Goal: Task Accomplishment & Management: Use online tool/utility

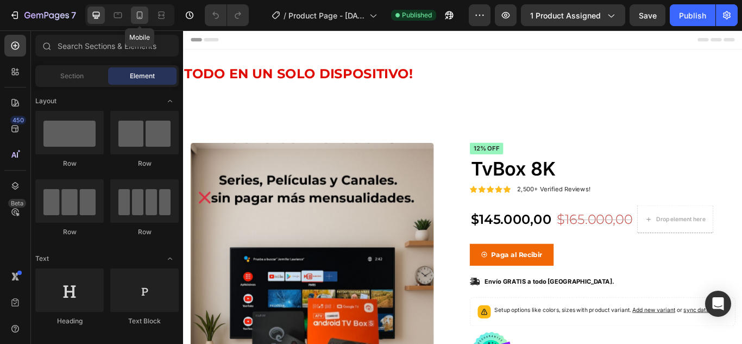
click at [142, 18] on icon at bounding box center [139, 15] width 11 height 11
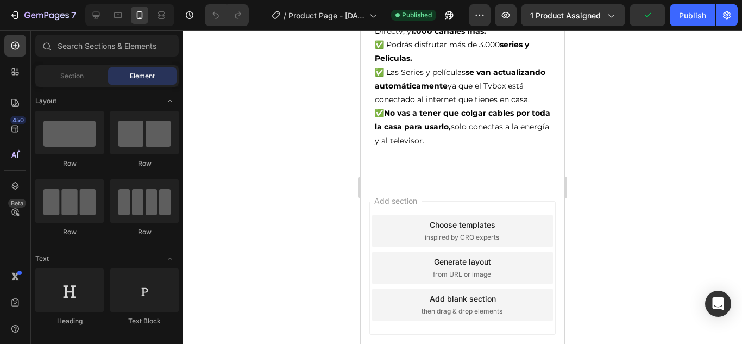
scroll to position [1079, 0]
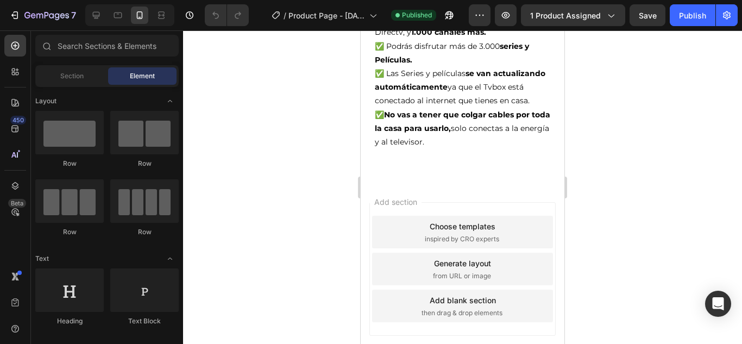
click at [551, 201] on div "Add section Choose templates inspired by CRO experts Generate layout from URL o…" at bounding box center [463, 284] width 204 height 208
click at [536, 202] on div "Add section Choose templates inspired by CRO experts Generate layout from URL o…" at bounding box center [462, 269] width 186 height 134
click at [406, 202] on div "Add section Choose templates inspired by CRO experts Generate layout from URL o…" at bounding box center [462, 269] width 186 height 134
click at [405, 180] on div "Add section Choose templates inspired by CRO experts Generate layout from URL o…" at bounding box center [463, 284] width 204 height 208
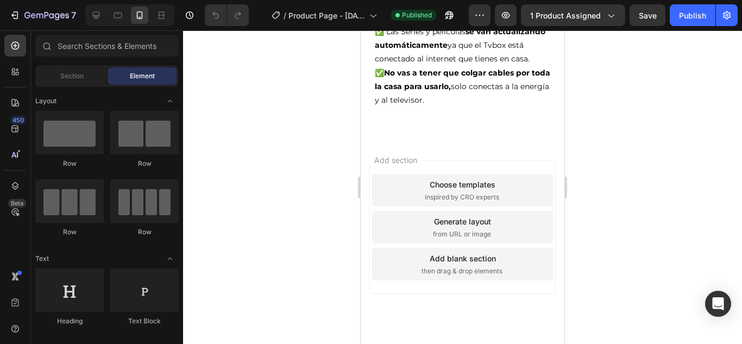
scroll to position [1133, 0]
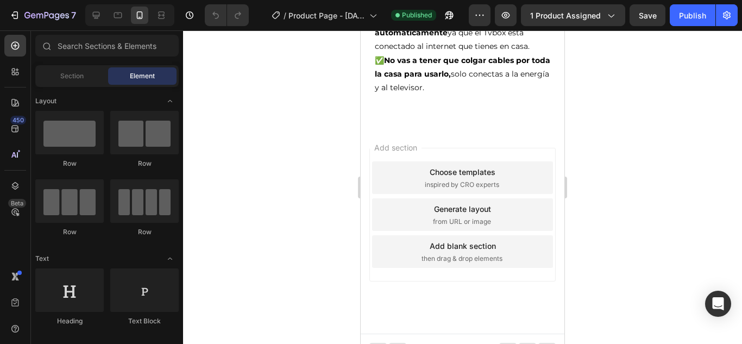
click at [394, 271] on div "Add section Choose templates inspired by CRO experts Generate layout from URL o…" at bounding box center [463, 230] width 204 height 208
click at [407, 142] on span "Add section" at bounding box center [396, 147] width 52 height 11
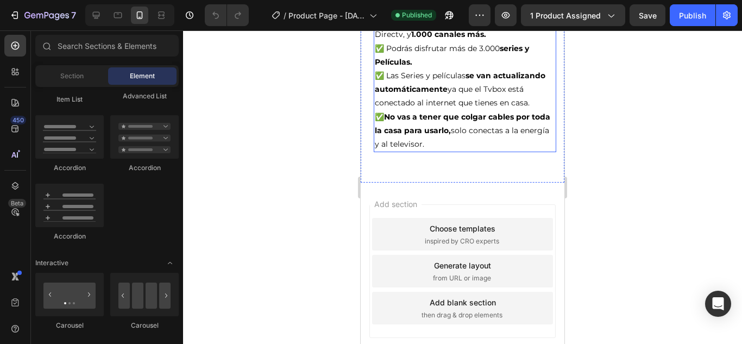
scroll to position [1087, 0]
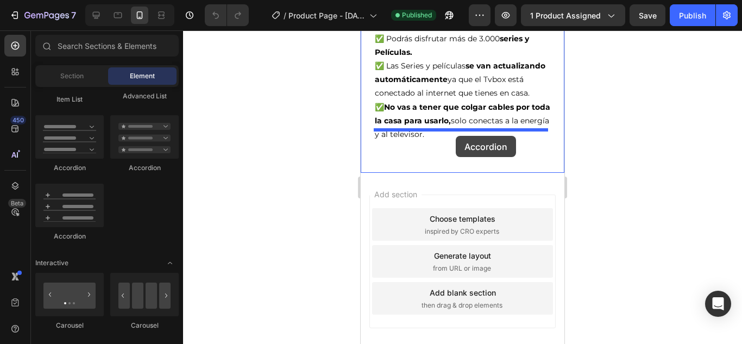
drag, startPoint x: 437, startPoint y: 244, endPoint x: 456, endPoint y: 136, distance: 109.8
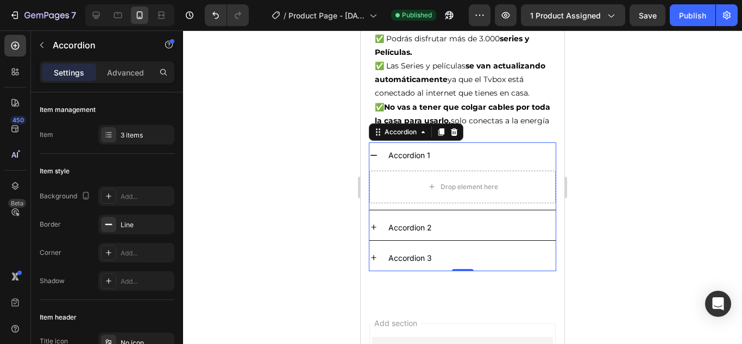
click at [418, 147] on div "Accordion 1" at bounding box center [409, 155] width 45 height 17
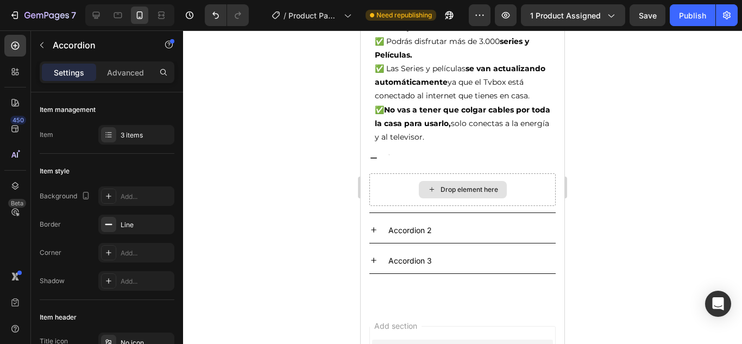
scroll to position [1081, 0]
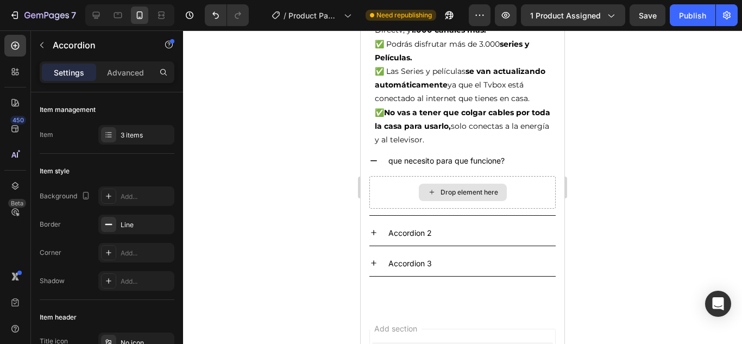
click at [462, 188] on div "Drop element here" at bounding box center [470, 192] width 58 height 9
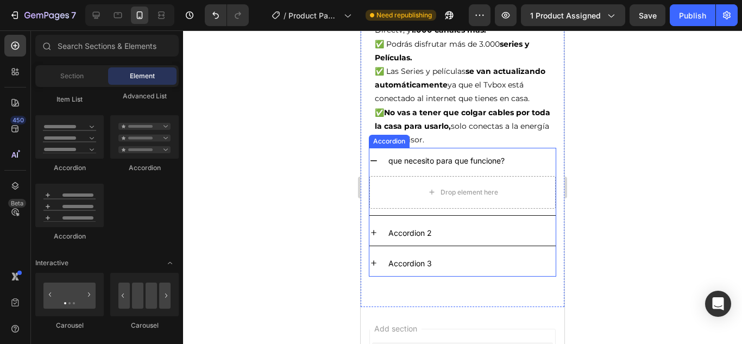
click at [512, 152] on div "que necesito para que funcione?" at bounding box center [471, 160] width 169 height 17
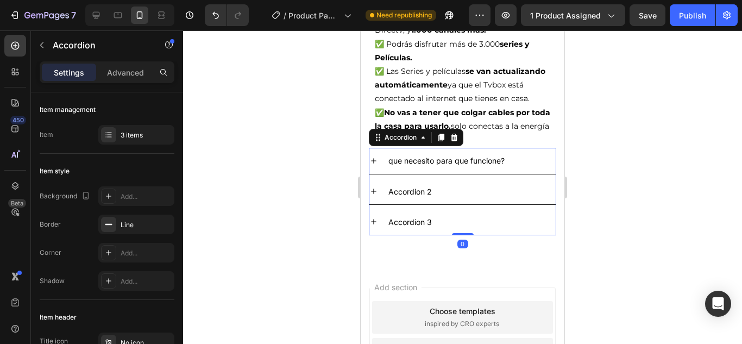
click at [376, 156] on icon at bounding box center [373, 160] width 9 height 9
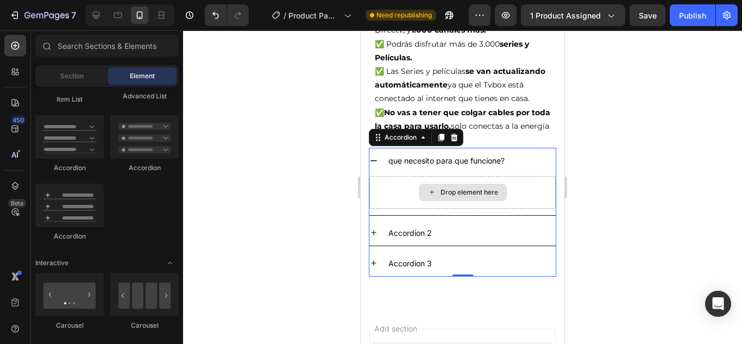
click at [430, 187] on icon at bounding box center [432, 191] width 9 height 9
click at [406, 177] on div "Drop element here" at bounding box center [462, 192] width 186 height 33
click at [500, 184] on div "Drop element here" at bounding box center [463, 192] width 88 height 17
click at [485, 188] on div "Drop element here" at bounding box center [470, 192] width 58 height 9
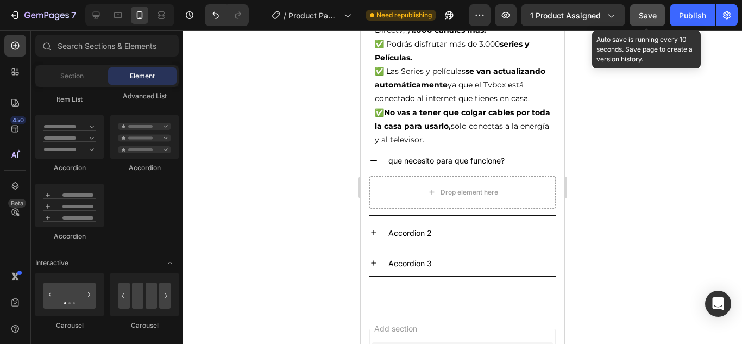
click at [642, 17] on span "Save" at bounding box center [648, 15] width 18 height 9
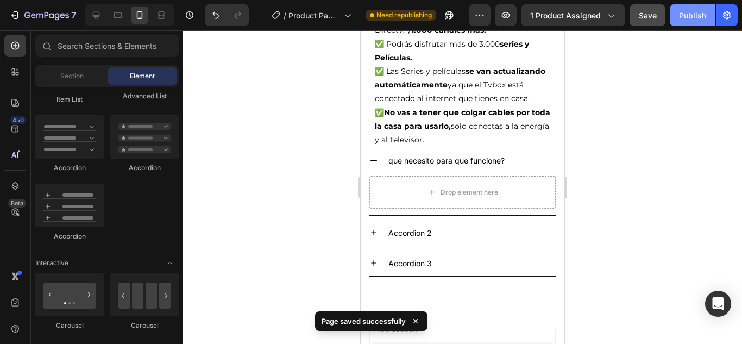
click at [687, 18] on div "Publish" at bounding box center [692, 15] width 27 height 11
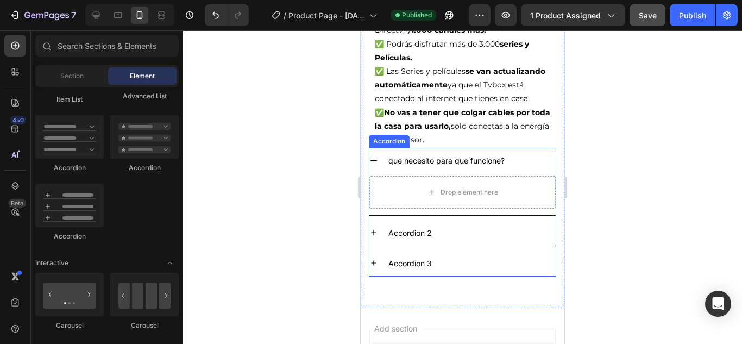
click at [538, 152] on div "que necesito para que funcione?" at bounding box center [471, 160] width 169 height 17
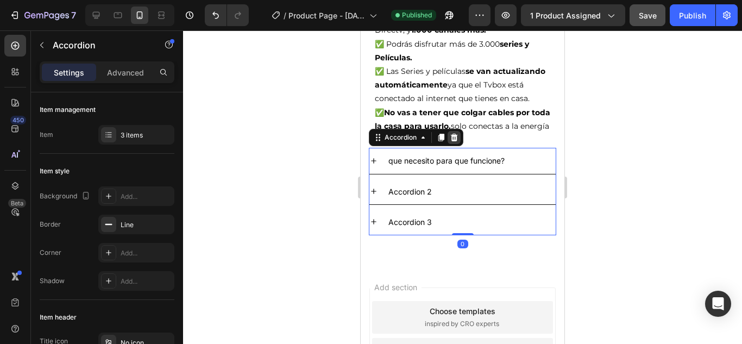
click at [452, 134] on icon at bounding box center [454, 138] width 7 height 8
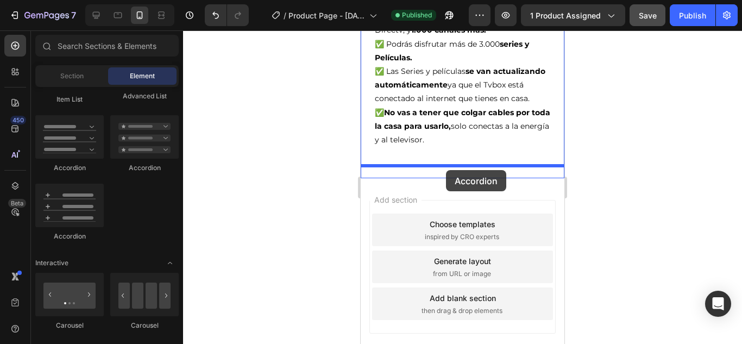
drag, startPoint x: 503, startPoint y: 168, endPoint x: 446, endPoint y: 170, distance: 56.5
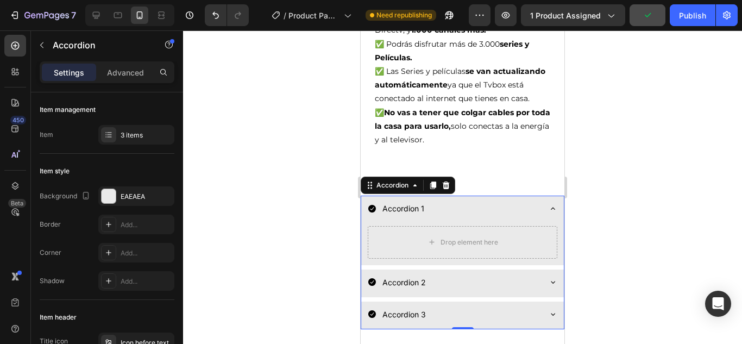
click at [416, 200] on div "Accordion 1" at bounding box center [403, 208] width 45 height 17
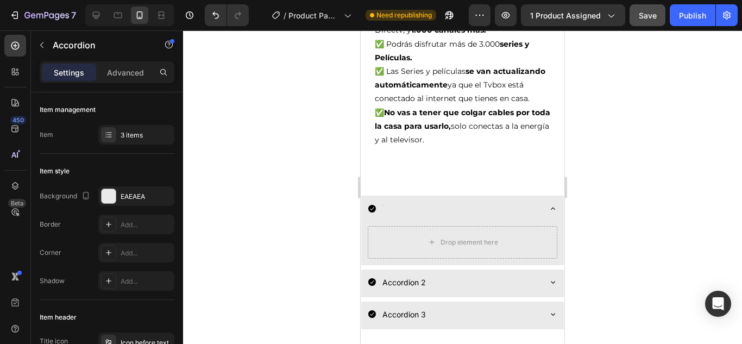
scroll to position [1078, 0]
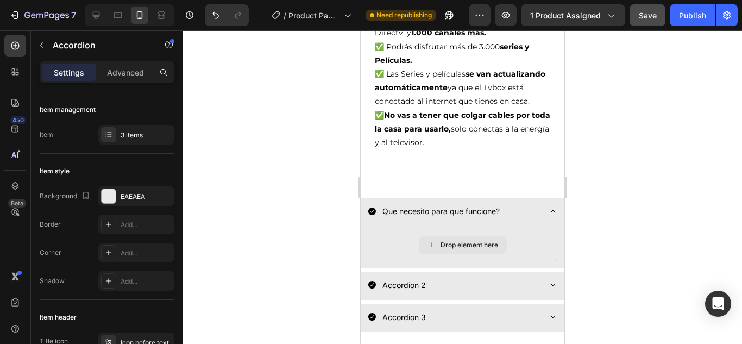
click at [441, 241] on div "Drop element here" at bounding box center [470, 245] width 58 height 9
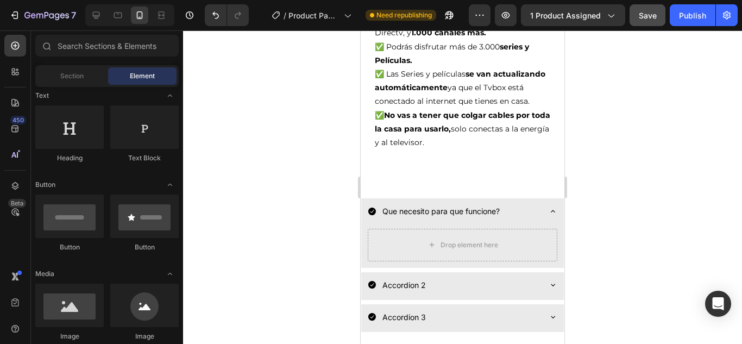
scroll to position [54, 0]
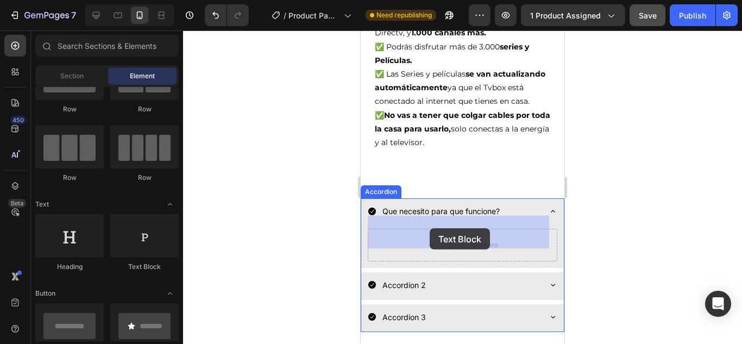
drag, startPoint x: 492, startPoint y: 273, endPoint x: 430, endPoint y: 228, distance: 76.7
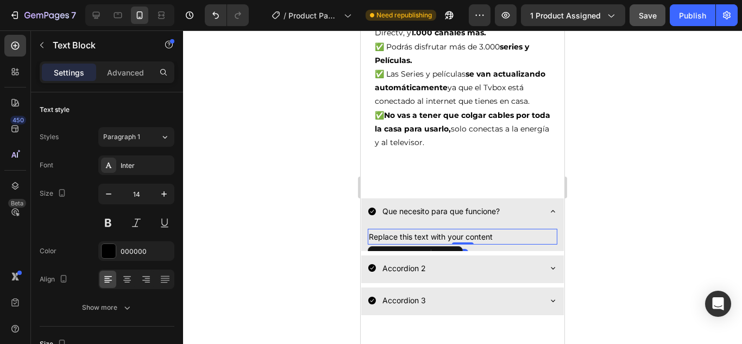
click at [501, 229] on div "Replace this text with your content" at bounding box center [463, 237] width 190 height 16
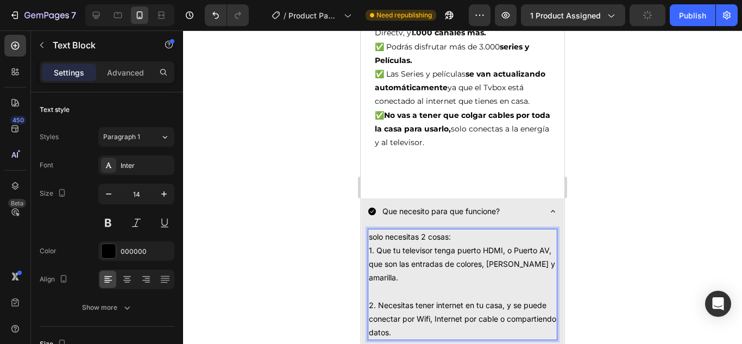
click at [606, 252] on div at bounding box center [462, 186] width 559 height 313
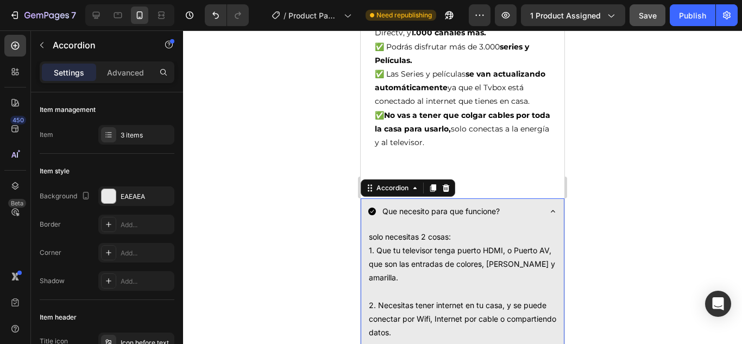
click at [551, 210] on icon at bounding box center [553, 211] width 4 height 2
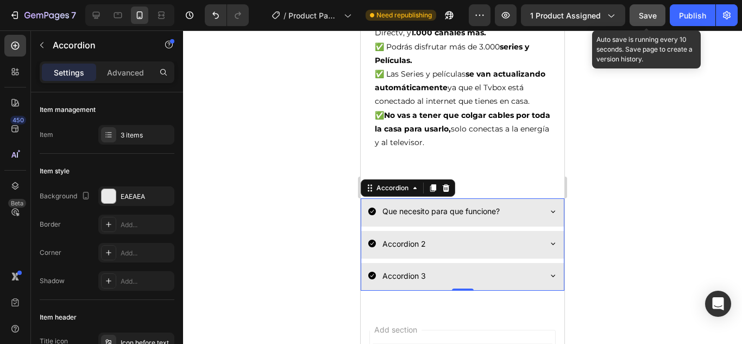
click at [650, 12] on span "Save" at bounding box center [648, 15] width 18 height 9
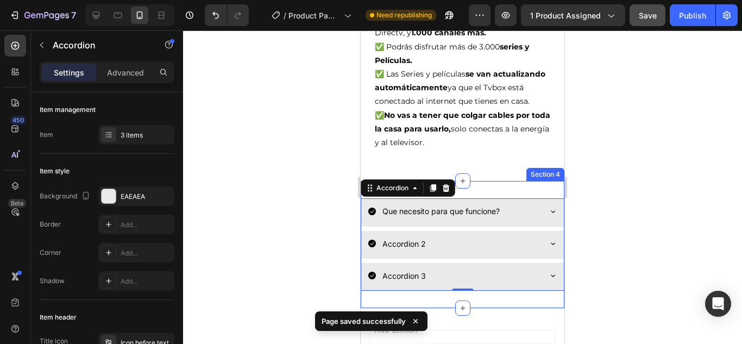
click at [544, 181] on div "Que necesito para que funcione? Accordion 2 Accordion 3 Accordion 0 Section 4" at bounding box center [463, 244] width 204 height 127
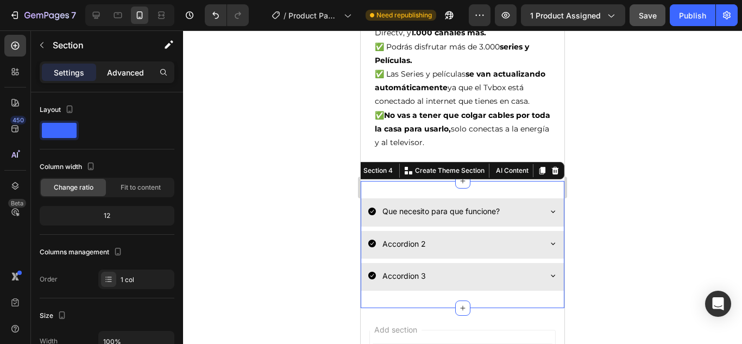
click at [129, 74] on p "Advanced" at bounding box center [125, 72] width 37 height 11
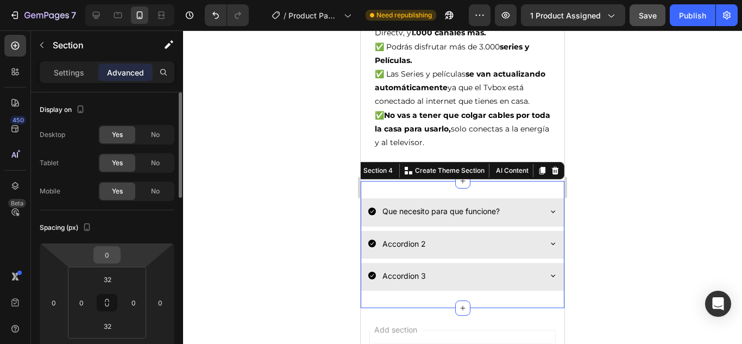
click at [114, 256] on input "0" at bounding box center [107, 255] width 22 height 16
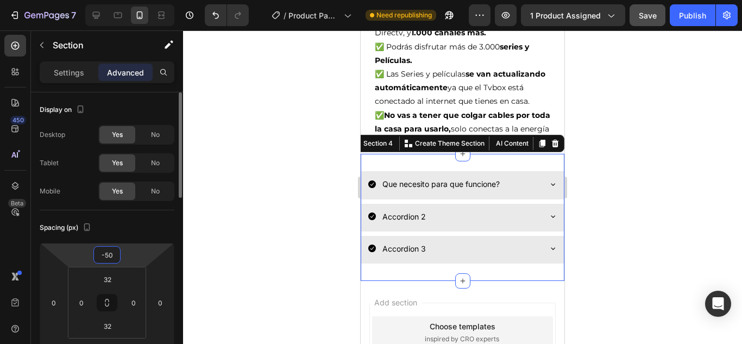
type input "-51"
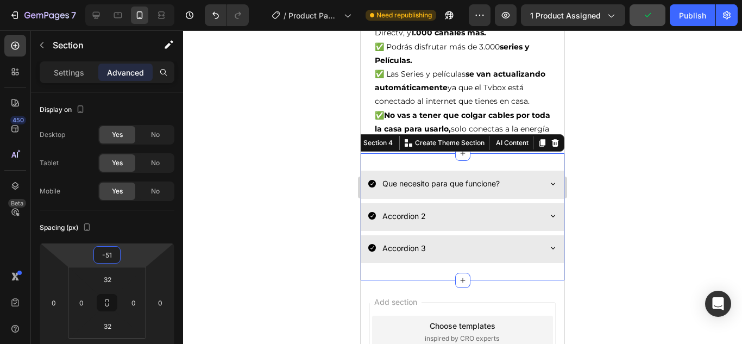
click at [648, 158] on div at bounding box center [462, 186] width 559 height 313
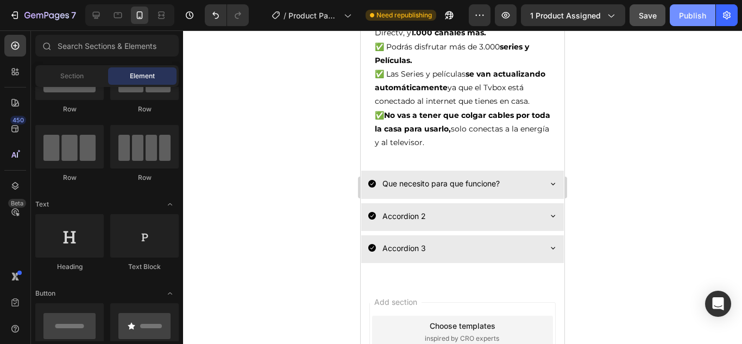
click at [689, 11] on div "Publish" at bounding box center [692, 15] width 27 height 11
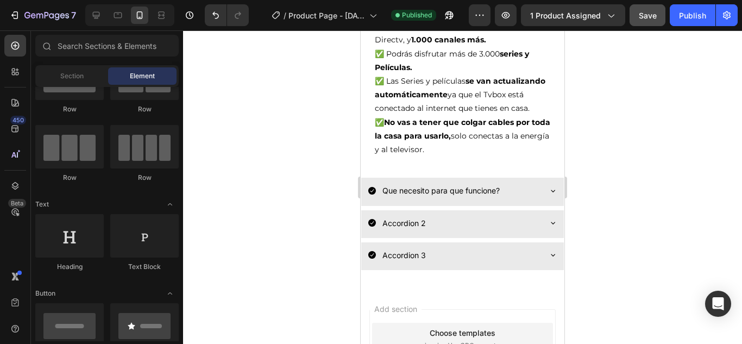
scroll to position [1069, 0]
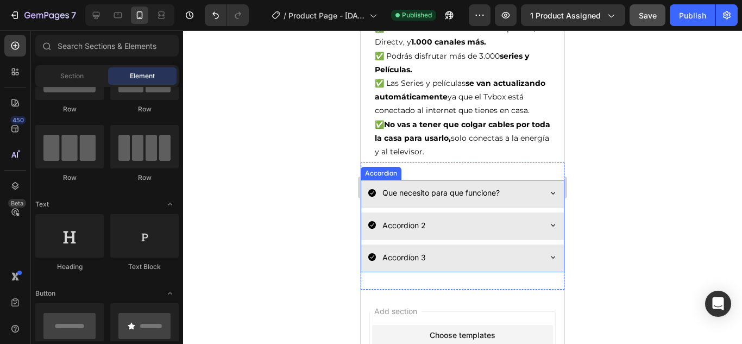
click at [397, 186] on p "Que necesito para que funcione?" at bounding box center [440, 193] width 117 height 14
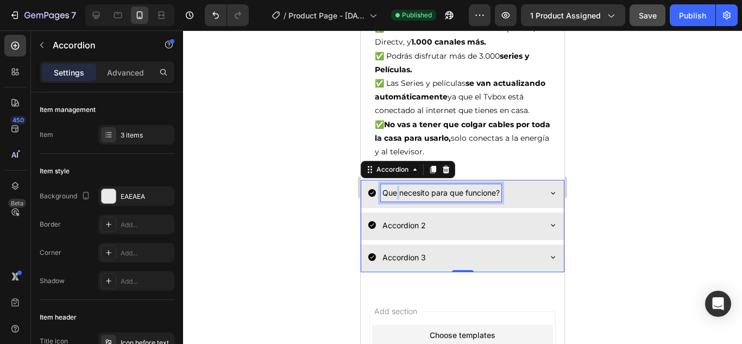
click at [397, 186] on p "Que necesito para que funcione?" at bounding box center [440, 193] width 117 height 14
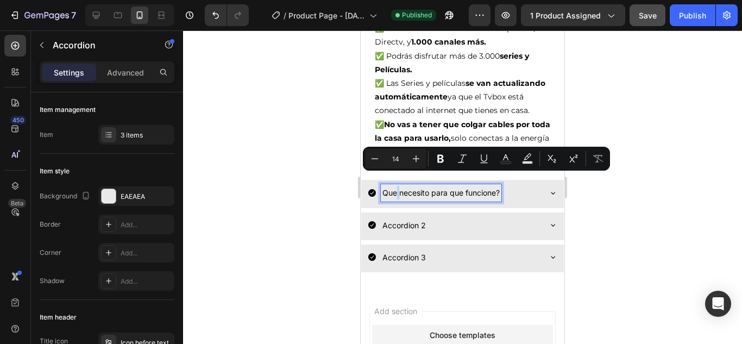
click at [397, 186] on p "Que necesito para que funcione?" at bounding box center [440, 193] width 117 height 14
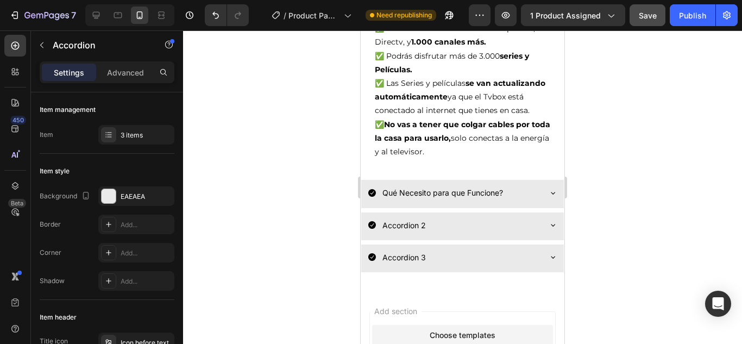
click at [632, 214] on div at bounding box center [462, 186] width 559 height 313
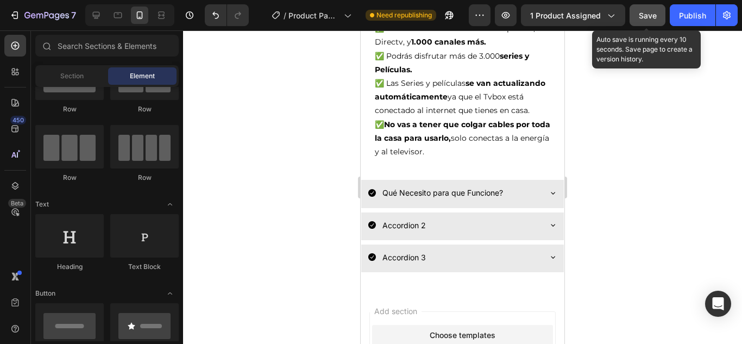
click at [653, 20] on span "Save" at bounding box center [648, 15] width 18 height 9
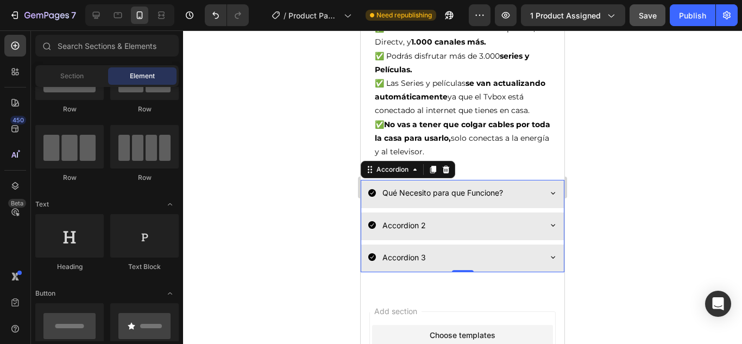
click at [549, 189] on icon at bounding box center [553, 193] width 9 height 9
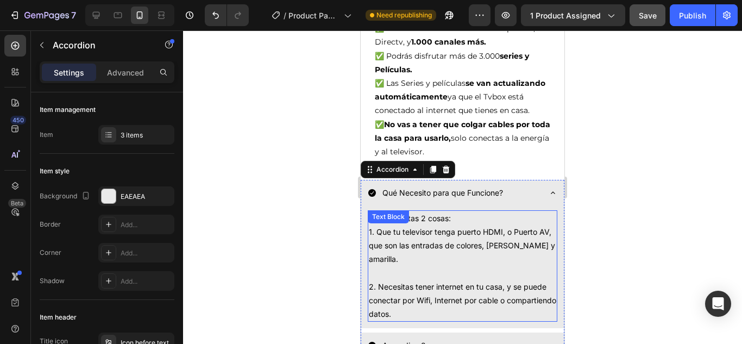
click at [385, 219] on p "solo necesitas 2 cosas: 1. Que tu televisor tenga puerto HDMI, o Puerto AV, que…" at bounding box center [462, 266] width 187 height 110
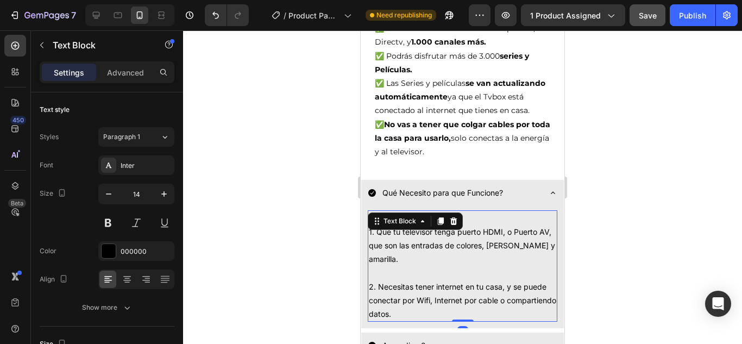
click at [501, 279] on p "solo necesitas 2 cosas: 1. Que tu televisor tenga puerto HDMI, o Puerto AV, que…" at bounding box center [462, 266] width 187 height 110
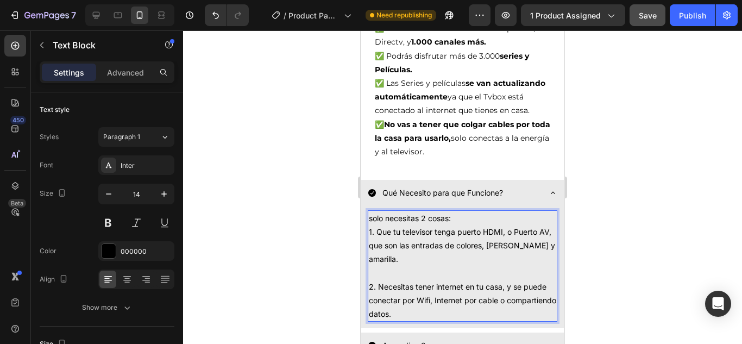
click at [377, 211] on p "solo necesitas 2 cosas: 1. Que tu televisor tenga puerto HDMI, o Puerto AV, que…" at bounding box center [462, 266] width 187 height 110
click at [468, 211] on p "Solo necesitas 2 cosas: 1. Que tu televisor tenga puerto HDMI, o Puerto AV, que…" at bounding box center [462, 266] width 187 height 110
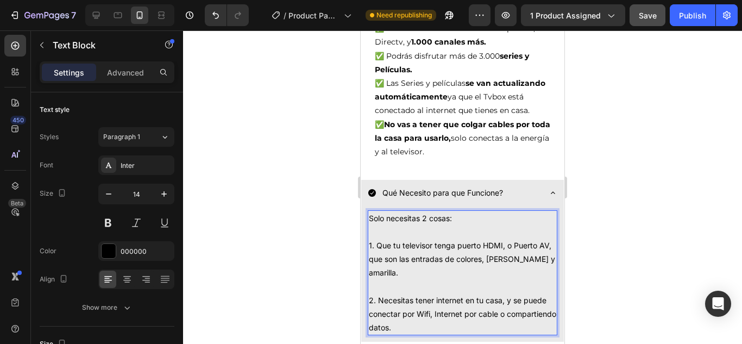
click at [380, 248] on p "Solo necesitas 2 cosas: ⁠⁠⁠⁠⁠⁠⁠ 1. Que tu televisor tenga puerto HDMI, o Puerto…" at bounding box center [462, 272] width 187 height 123
click at [409, 260] on p "Solo necesitas 2 cosas: 1. Que tu televisor tenga puerto HDMI, o Puerto AV que …" at bounding box center [462, 272] width 187 height 123
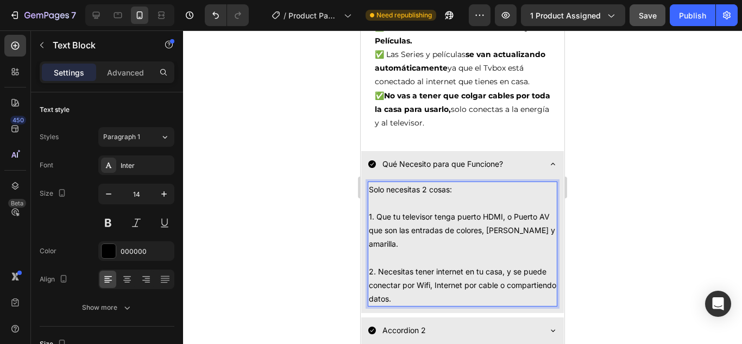
scroll to position [1123, 0]
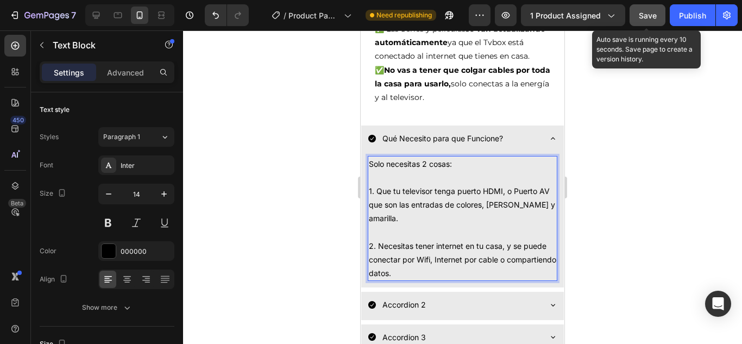
click at [650, 15] on span "Save" at bounding box center [648, 15] width 18 height 9
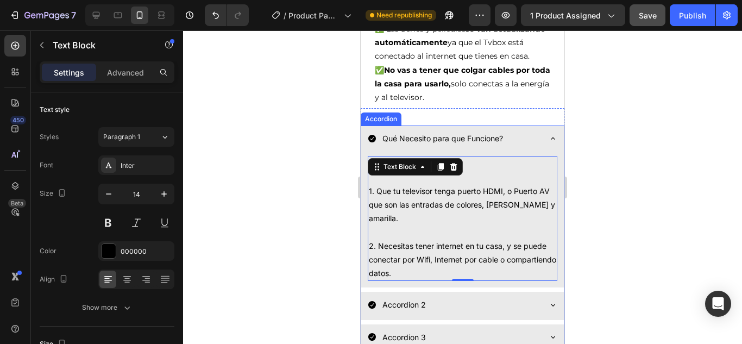
click at [549, 134] on icon at bounding box center [553, 138] width 9 height 9
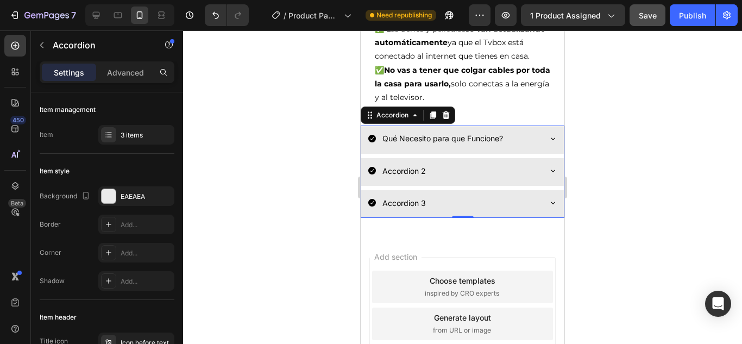
click at [643, 201] on div at bounding box center [462, 186] width 559 height 313
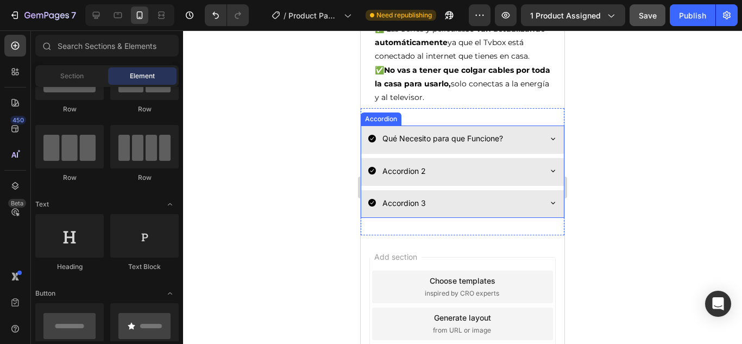
click at [466, 162] on div "Accordion 2" at bounding box center [454, 170] width 172 height 17
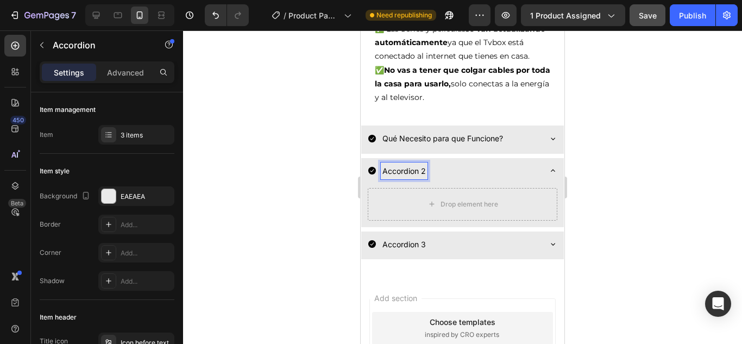
click at [423, 164] on p "Accordion 2" at bounding box center [403, 171] width 43 height 14
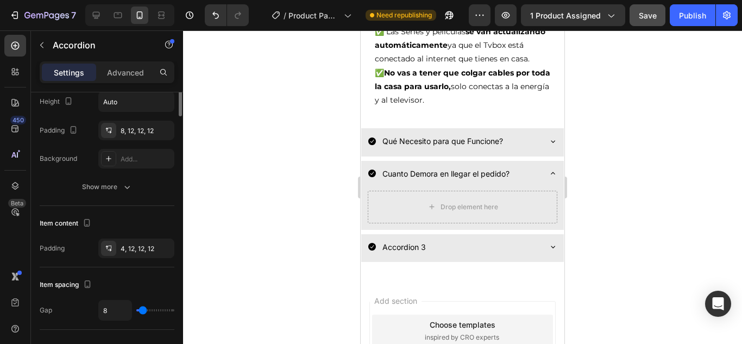
scroll to position [163, 0]
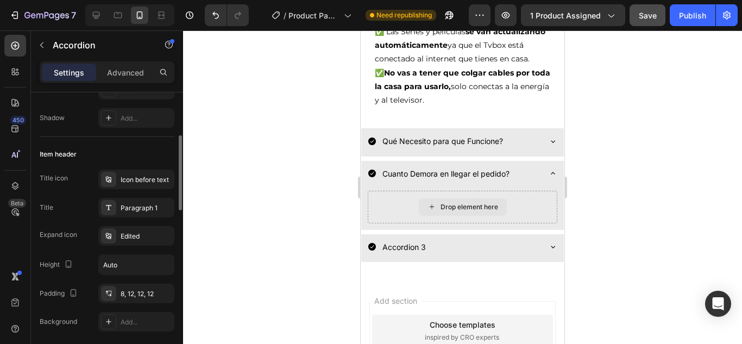
click at [409, 191] on div "Drop element here" at bounding box center [463, 207] width 190 height 33
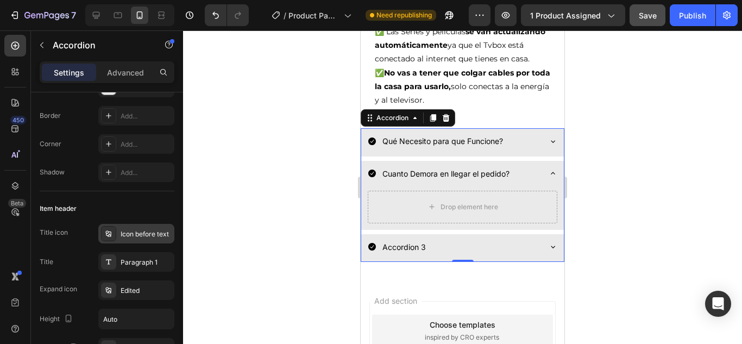
scroll to position [0, 0]
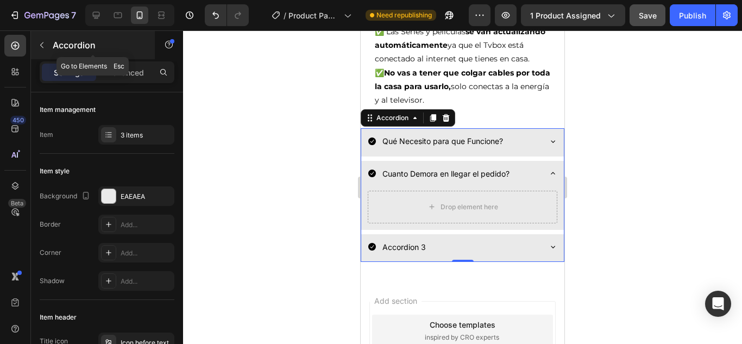
click at [41, 43] on icon "button" at bounding box center [41, 45] width 9 height 9
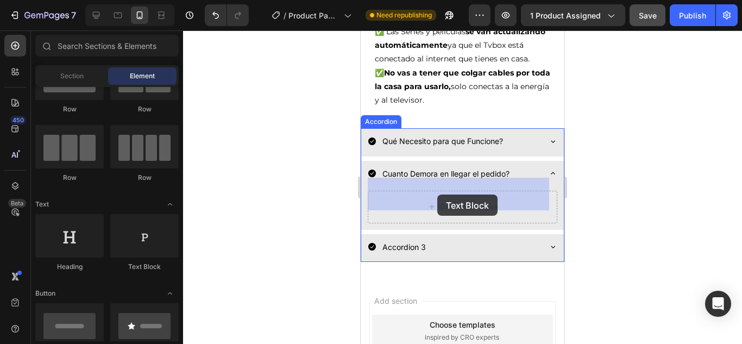
drag, startPoint x: 502, startPoint y: 279, endPoint x: 437, endPoint y: 194, distance: 106.6
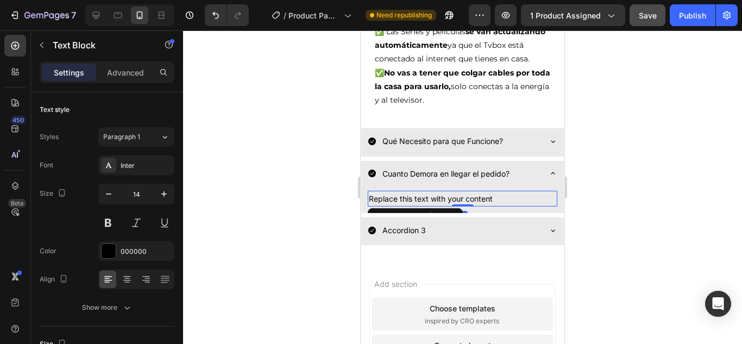
click at [500, 191] on div "Replace this text with your content" at bounding box center [463, 199] width 190 height 16
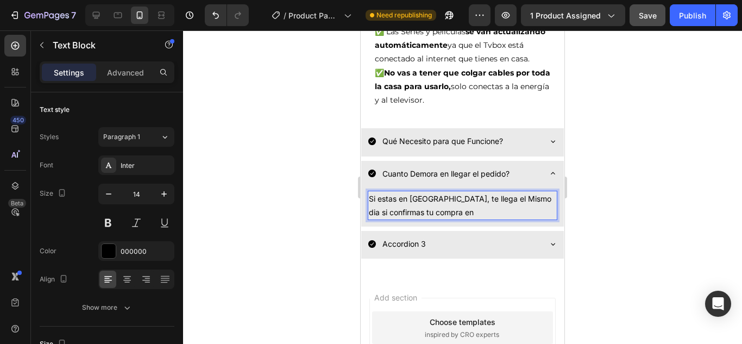
click at [514, 192] on p "Si estas en [GEOGRAPHIC_DATA], te llega el Mismo dia si confirmas tu compra en" at bounding box center [462, 205] width 187 height 27
click at [463, 199] on p "Si estas en [GEOGRAPHIC_DATA], te llega el Mismo día si confirmas tu compra en" at bounding box center [462, 205] width 187 height 27
click at [519, 199] on p "Si estas en [GEOGRAPHIC_DATA], te llega el Mismo día si confirmas tu compra Ant…" at bounding box center [462, 205] width 187 height 27
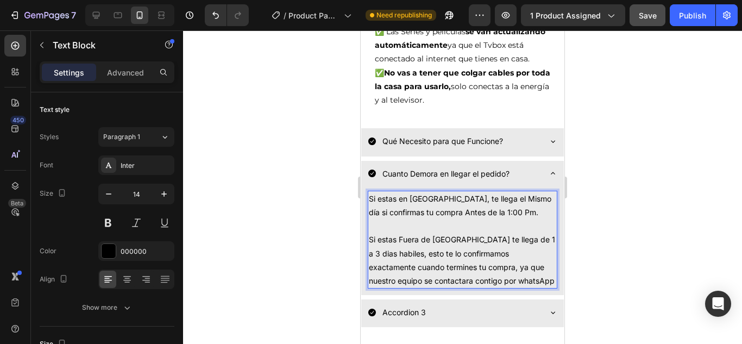
click at [498, 256] on p "Si estas en [GEOGRAPHIC_DATA], te llega el Mismo día si confirmas tu compra Ant…" at bounding box center [462, 240] width 187 height 96
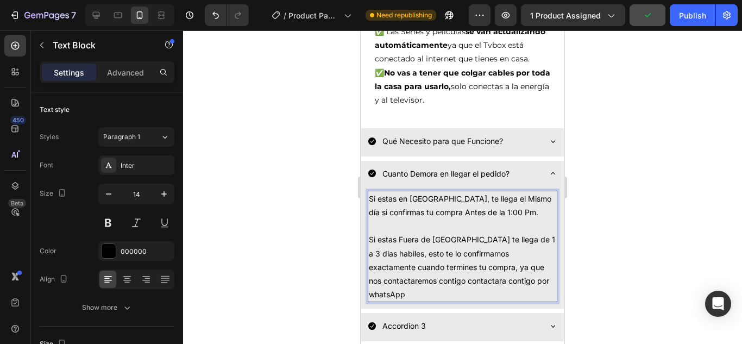
click at [519, 269] on p "Si estas en [GEOGRAPHIC_DATA], te llega el Mismo día si confirmas tu compra Ant…" at bounding box center [462, 247] width 187 height 110
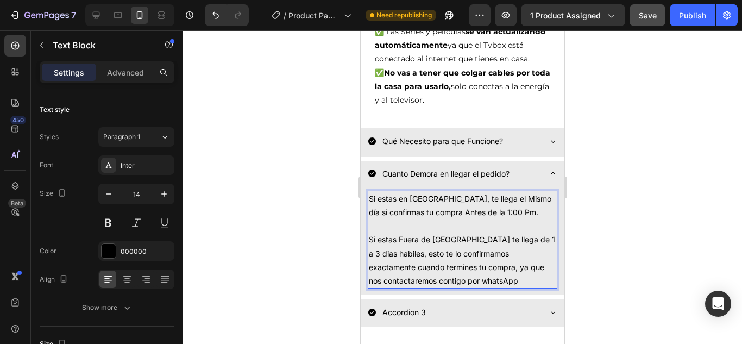
click at [465, 228] on p "Si estas en [GEOGRAPHIC_DATA], te llega el Mismo día si confirmas tu compra Ant…" at bounding box center [462, 240] width 187 height 96
click at [471, 227] on p "Si estas en [GEOGRAPHIC_DATA], te llega el Mismo día si confirmas tu compra Ant…" at bounding box center [462, 240] width 187 height 96
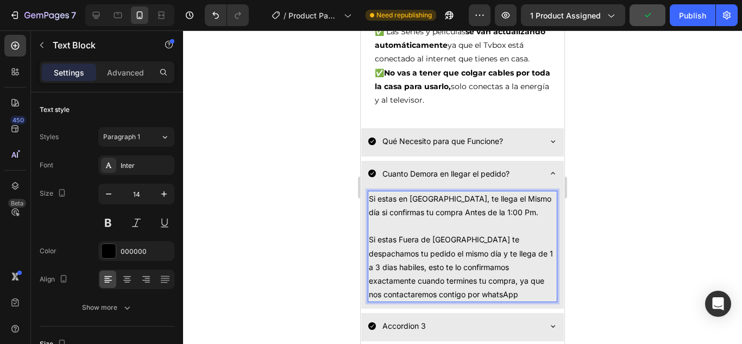
click at [508, 282] on p "Si estas en [GEOGRAPHIC_DATA], te llega el Mismo día si confirmas tu compra Ant…" at bounding box center [462, 247] width 187 height 110
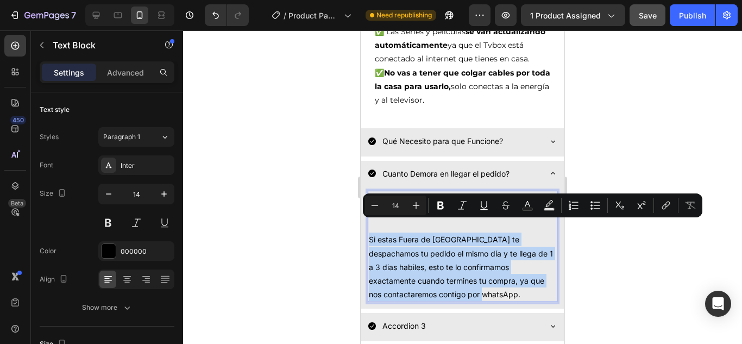
drag, startPoint x: 511, startPoint y: 280, endPoint x: 368, endPoint y: 226, distance: 152.7
click at [368, 226] on div "Si estas en [GEOGRAPHIC_DATA], te llega el Mismo día si confirmas tu compra Ant…" at bounding box center [463, 247] width 190 height 112
copy p "Si estas Fuera de [GEOGRAPHIC_DATA] te despachamos tu pedido el mismo día y te …"
click at [530, 272] on p "Si estas en [GEOGRAPHIC_DATA], te llega el Mismo día si confirmas tu compra Ant…" at bounding box center [462, 247] width 187 height 110
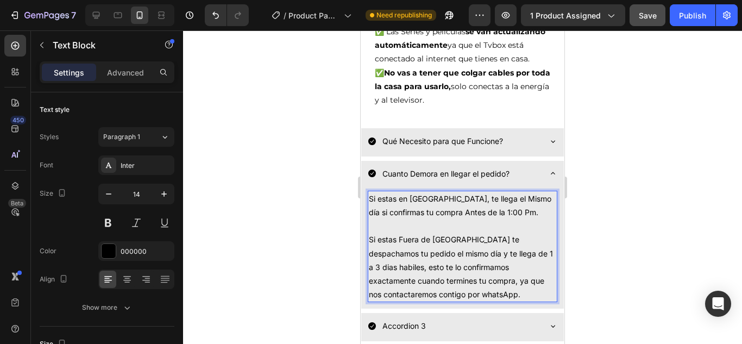
click at [525, 199] on p "Si estas en [GEOGRAPHIC_DATA], te llega el Mismo día si confirmas tu compra Ant…" at bounding box center [462, 247] width 187 height 110
click at [371, 192] on p "Si estas en [GEOGRAPHIC_DATA], te llega el Mismo día si confirmas tu compra Ant…" at bounding box center [462, 247] width 187 height 110
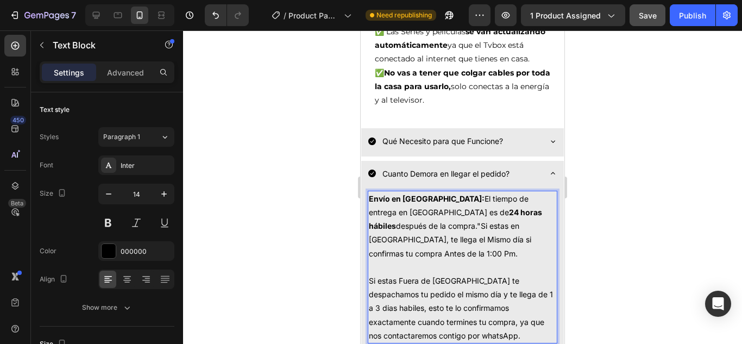
click at [423, 200] on p "Envío en [GEOGRAPHIC_DATA]: El tiempo de entrega en [GEOGRAPHIC_DATA] es de 24 …" at bounding box center [462, 267] width 187 height 150
click at [399, 215] on p "Envío en [GEOGRAPHIC_DATA]: El tiempo de entrega en [GEOGRAPHIC_DATA] es de 24 …" at bounding box center [462, 267] width 187 height 150
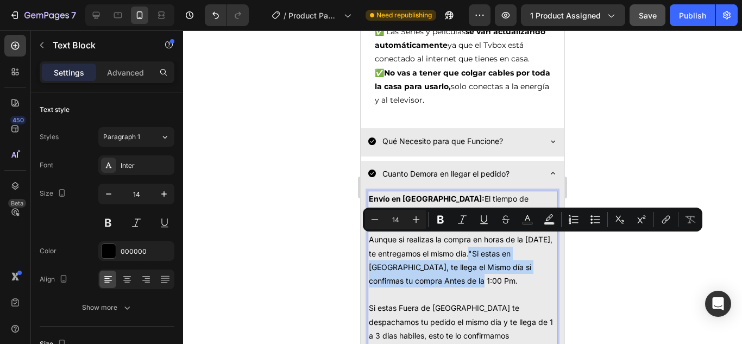
drag, startPoint x: 477, startPoint y: 269, endPoint x: 504, endPoint y: 247, distance: 34.7
click at [504, 247] on p "Envío en [GEOGRAPHIC_DATA]: El tiempo de entrega en [GEOGRAPHIC_DATA] es de 24 …" at bounding box center [462, 281] width 187 height 178
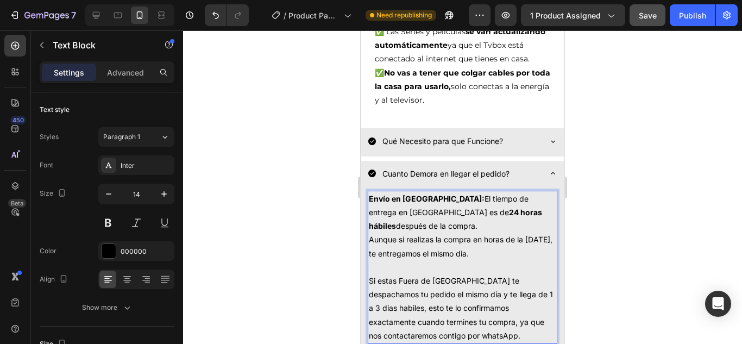
click at [422, 198] on p "Envío en [GEOGRAPHIC_DATA]: El tiempo de entrega en [GEOGRAPHIC_DATA] es de 24 …" at bounding box center [462, 267] width 187 height 150
click at [523, 208] on strong "24 horas hábiles" at bounding box center [462, 219] width 186 height 23
click at [446, 200] on p "Envío en [GEOGRAPHIC_DATA]: El tiempo de entrega en [GEOGRAPHIC_DATA] es en men…" at bounding box center [462, 267] width 187 height 150
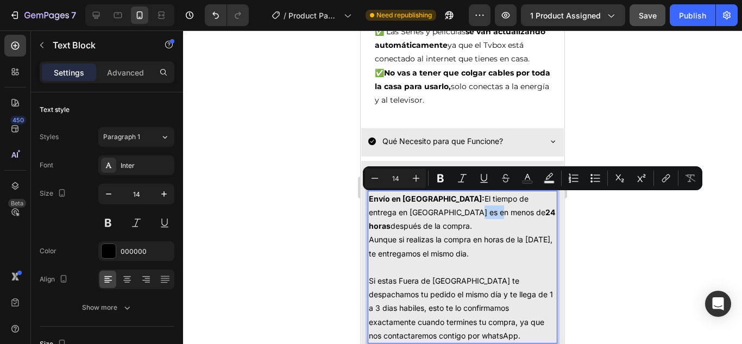
drag, startPoint x: 446, startPoint y: 200, endPoint x: 434, endPoint y: 201, distance: 12.5
click at [434, 201] on p "Envío en [GEOGRAPHIC_DATA]: El tiempo de entrega en [GEOGRAPHIC_DATA] es en men…" at bounding box center [462, 267] width 187 height 150
click at [440, 177] on icon "Editor contextual toolbar" at bounding box center [440, 178] width 11 height 11
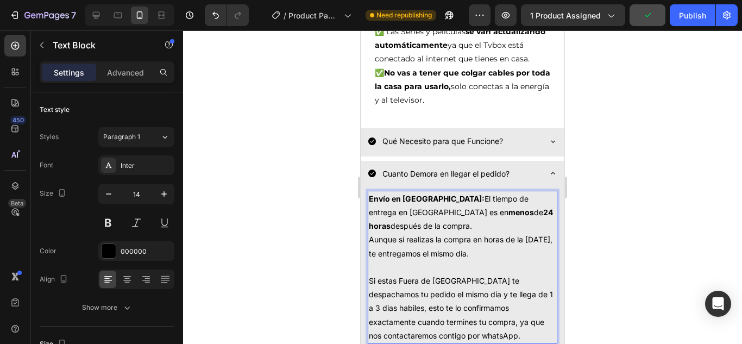
click at [454, 210] on p "Envío en [GEOGRAPHIC_DATA]: El tiempo de entrega en [GEOGRAPHIC_DATA] es en men…" at bounding box center [462, 267] width 187 height 150
click at [403, 240] on p "Envío en [GEOGRAPHIC_DATA]: El tiempo de entrega en [GEOGRAPHIC_DATA] es en men…" at bounding box center [462, 267] width 187 height 150
drag, startPoint x: 401, startPoint y: 240, endPoint x: 500, endPoint y: 244, distance: 98.9
click at [500, 242] on p "Envío en [GEOGRAPHIC_DATA]: El tiempo de entrega en [GEOGRAPHIC_DATA] es en men…" at bounding box center [462, 267] width 187 height 150
click at [436, 252] on p "Envío en [GEOGRAPHIC_DATA]: El tiempo de entrega en [GEOGRAPHIC_DATA] es en men…" at bounding box center [462, 267] width 187 height 150
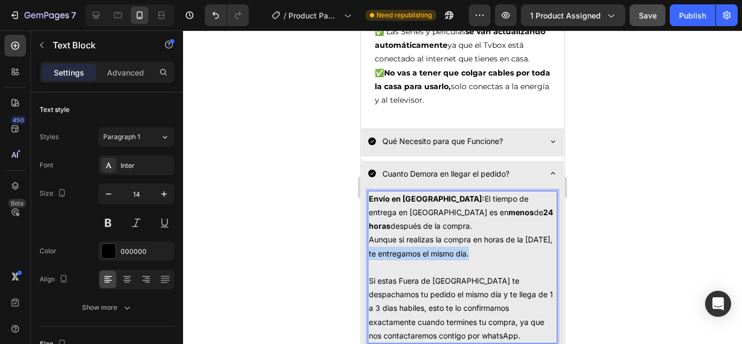
drag, startPoint x: 505, startPoint y: 241, endPoint x: 402, endPoint y: 240, distance: 103.2
click at [402, 240] on p "Envío en [GEOGRAPHIC_DATA]: El tiempo de entrega en [GEOGRAPHIC_DATA] es en men…" at bounding box center [462, 267] width 187 height 150
click at [427, 266] on p "Envío en [GEOGRAPHIC_DATA]: El tiempo de entrega en [GEOGRAPHIC_DATA] es en men…" at bounding box center [462, 267] width 187 height 150
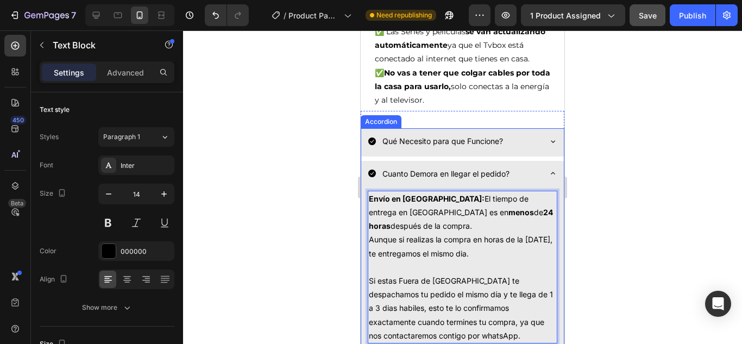
click at [549, 169] on icon at bounding box center [553, 173] width 9 height 9
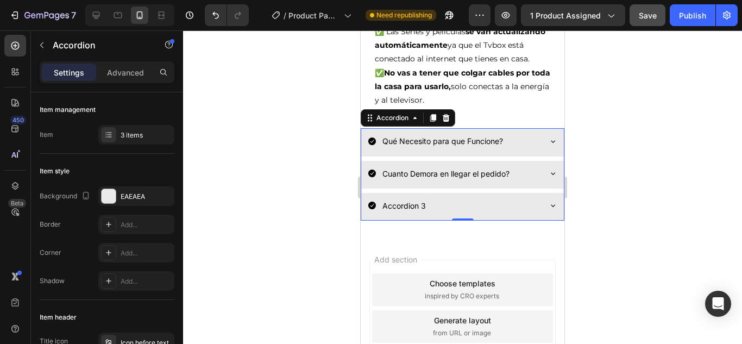
click at [549, 169] on icon at bounding box center [553, 173] width 9 height 9
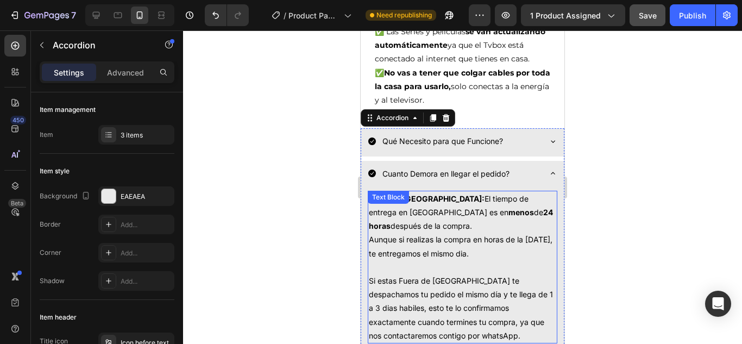
click at [442, 238] on p "Envío en [GEOGRAPHIC_DATA]: El tiempo de entrega en [GEOGRAPHIC_DATA] es en men…" at bounding box center [462, 267] width 187 height 150
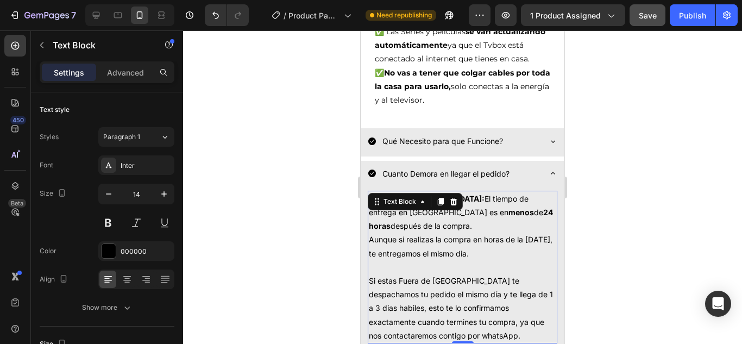
click at [506, 239] on p "Envío en [GEOGRAPHIC_DATA]: El tiempo de entrega en [GEOGRAPHIC_DATA] es en men…" at bounding box center [462, 267] width 187 height 150
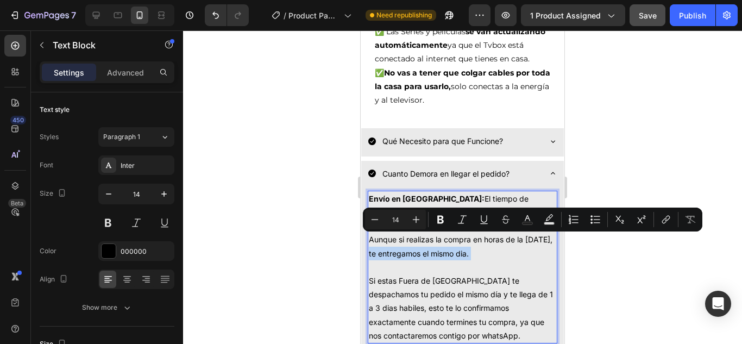
drag, startPoint x: 506, startPoint y: 240, endPoint x: 405, endPoint y: 241, distance: 100.5
click at [405, 241] on p "Envío en [GEOGRAPHIC_DATA]: El tiempo de entrega en [GEOGRAPHIC_DATA] es en men…" at bounding box center [462, 267] width 187 height 150
click at [441, 223] on icon "Editor contextual toolbar" at bounding box center [440, 220] width 7 height 8
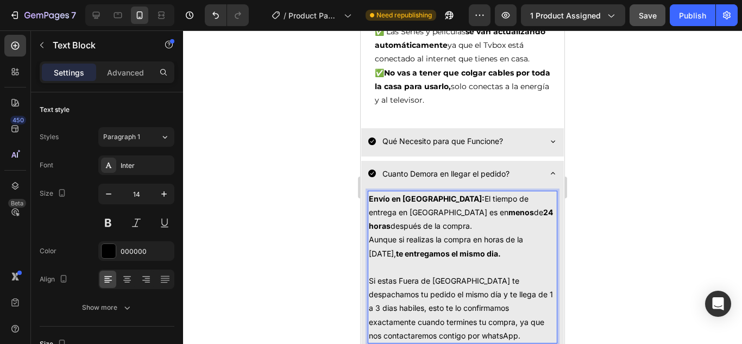
click at [484, 255] on p "Envío en [GEOGRAPHIC_DATA]: El tiempo de entrega en [GEOGRAPHIC_DATA] es en men…" at bounding box center [462, 267] width 187 height 150
click at [509, 241] on p "Envío en [GEOGRAPHIC_DATA]: El tiempo de entrega en [GEOGRAPHIC_DATA] es en men…" at bounding box center [462, 267] width 187 height 150
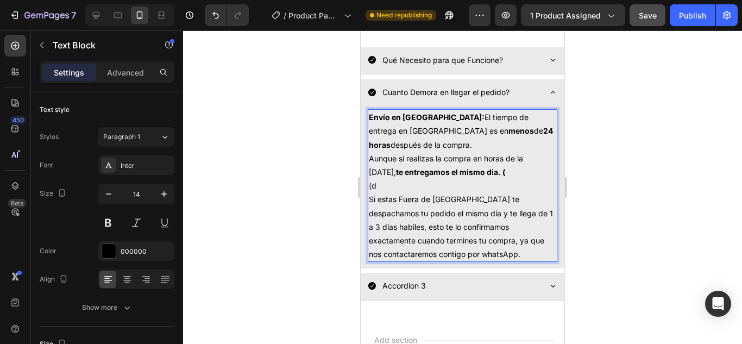
scroll to position [1229, 0]
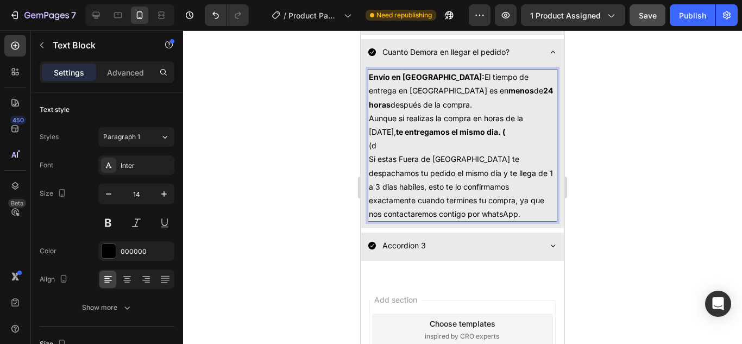
click at [511, 215] on p "Envío en [GEOGRAPHIC_DATA]: El tiempo de entrega en [GEOGRAPHIC_DATA] es en men…" at bounding box center [462, 145] width 187 height 150
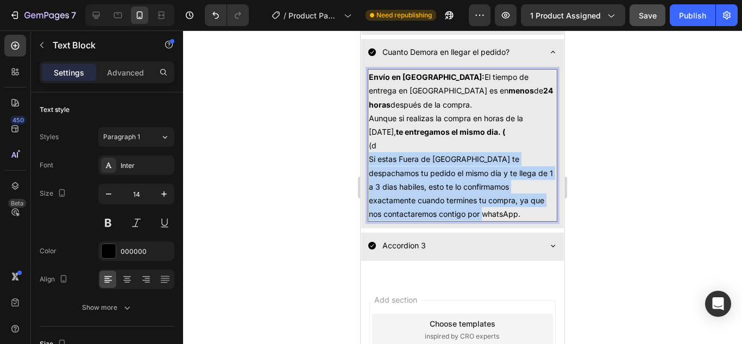
drag, startPoint x: 511, startPoint y: 215, endPoint x: 369, endPoint y: 164, distance: 150.5
click at [369, 164] on p "Envío en [GEOGRAPHIC_DATA]: El tiempo de entrega en [GEOGRAPHIC_DATA] es en men…" at bounding box center [462, 145] width 187 height 150
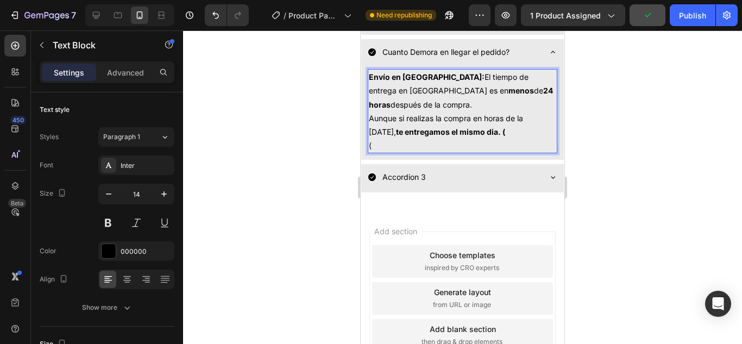
click at [390, 143] on p "Envío en [GEOGRAPHIC_DATA]: El tiempo de entrega en [GEOGRAPHIC_DATA] es en men…" at bounding box center [462, 111] width 187 height 82
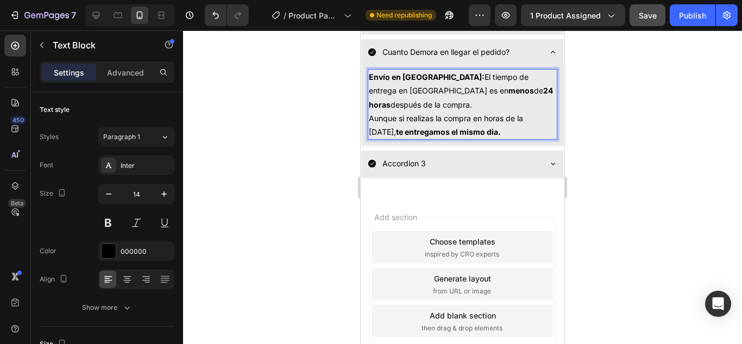
click at [508, 134] on p "Envío en [GEOGRAPHIC_DATA]: El tiempo de entrega en [GEOGRAPHIC_DATA] es en men…" at bounding box center [462, 104] width 187 height 68
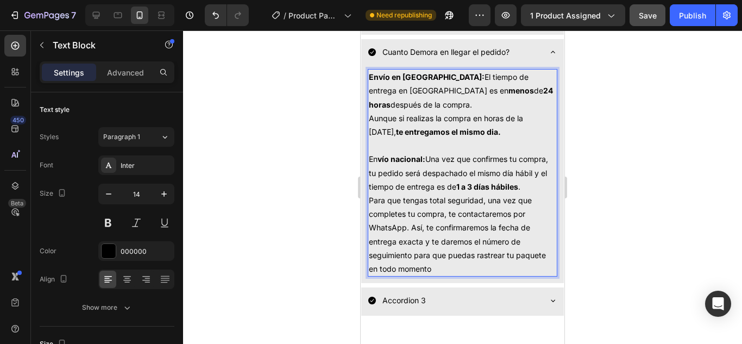
click at [386, 162] on strong "vío nacional:" at bounding box center [402, 158] width 48 height 9
drag, startPoint x: 390, startPoint y: 157, endPoint x: 368, endPoint y: 160, distance: 21.9
click at [368, 160] on div "Envío en [GEOGRAPHIC_DATA]: El tiempo de entrega en [GEOGRAPHIC_DATA] es en men…" at bounding box center [463, 173] width 190 height 208
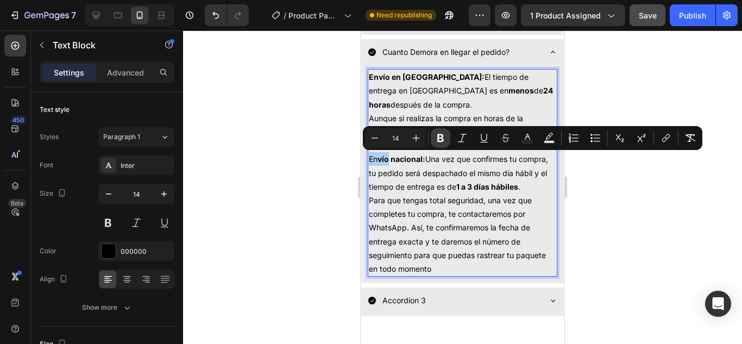
click at [437, 142] on icon "Editor contextual toolbar" at bounding box center [440, 138] width 11 height 11
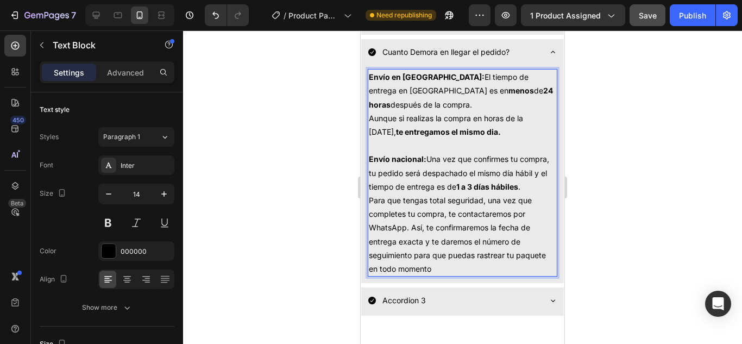
click at [509, 174] on p "Envío en [GEOGRAPHIC_DATA]: El tiempo de entrega en [GEOGRAPHIC_DATA] es en men…" at bounding box center [462, 131] width 187 height 123
drag, startPoint x: 499, startPoint y: 174, endPoint x: 386, endPoint y: 192, distance: 114.9
click at [386, 192] on p "Envío en [GEOGRAPHIC_DATA]: El tiempo de entrega en [GEOGRAPHIC_DATA] es en men…" at bounding box center [462, 131] width 187 height 123
click at [411, 193] on p "Envío en [GEOGRAPHIC_DATA]: El tiempo de entrega en [GEOGRAPHIC_DATA] es en men…" at bounding box center [462, 131] width 187 height 123
click at [549, 53] on icon at bounding box center [553, 52] width 9 height 9
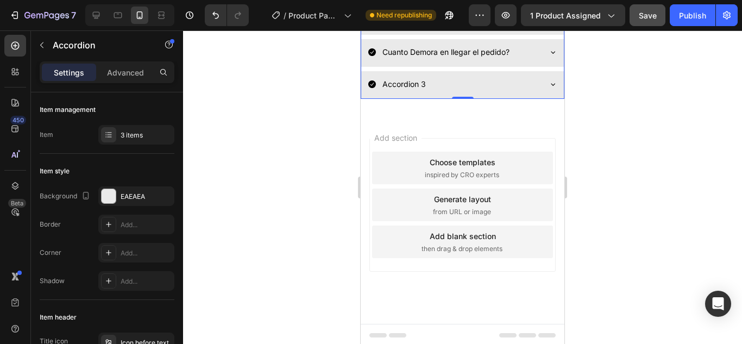
click at [549, 53] on icon at bounding box center [553, 52] width 9 height 9
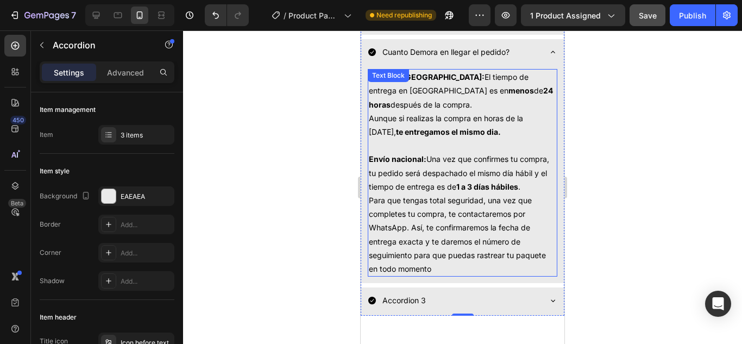
click at [499, 175] on p "Envío en [GEOGRAPHIC_DATA]: El tiempo de entrega en [GEOGRAPHIC_DATA] es en men…" at bounding box center [462, 131] width 187 height 123
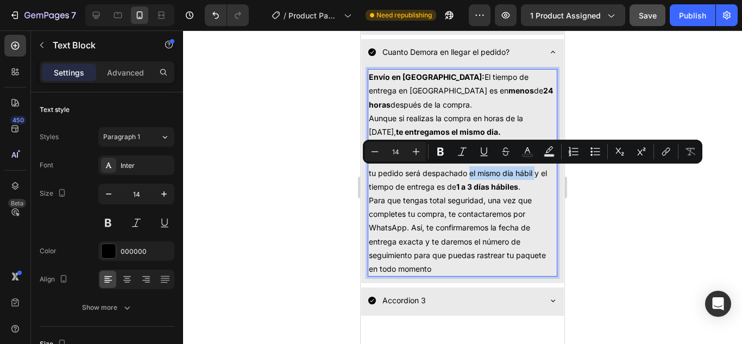
drag, startPoint x: 500, startPoint y: 174, endPoint x: 381, endPoint y: 191, distance: 119.7
click at [381, 191] on p "Envío en [GEOGRAPHIC_DATA]: El tiempo de entrega en [GEOGRAPHIC_DATA] es en men…" at bounding box center [462, 131] width 187 height 123
click at [440, 149] on icon "Editor contextual toolbar" at bounding box center [440, 152] width 7 height 8
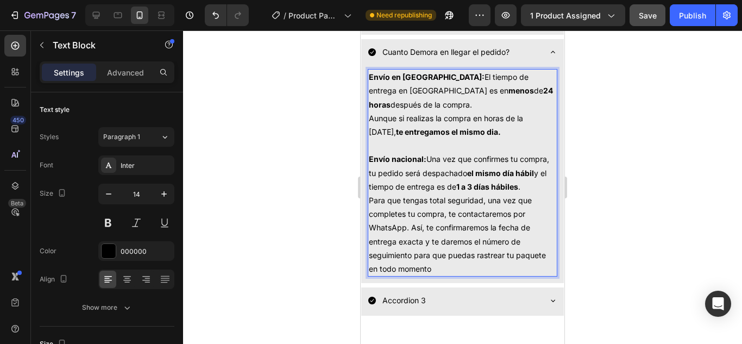
click at [450, 227] on p "Para que tengas total seguridad, una vez que completes tu compra, te contactare…" at bounding box center [462, 234] width 187 height 82
drag, startPoint x: 447, startPoint y: 228, endPoint x: 407, endPoint y: 246, distance: 43.5
click at [407, 246] on p "Para que tengas total seguridad, una vez que completes tu compra, te contactare…" at bounding box center [462, 234] width 187 height 82
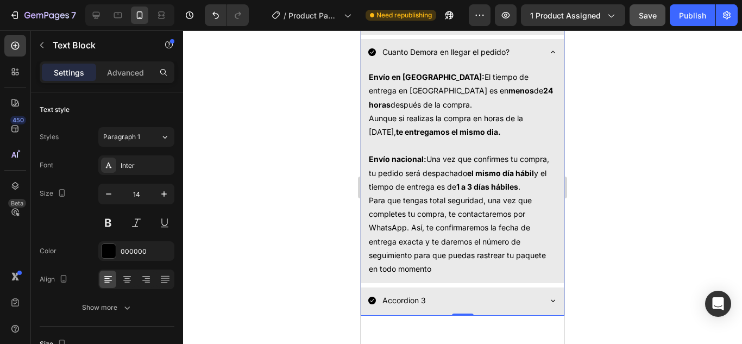
click at [549, 55] on icon at bounding box center [553, 52] width 9 height 9
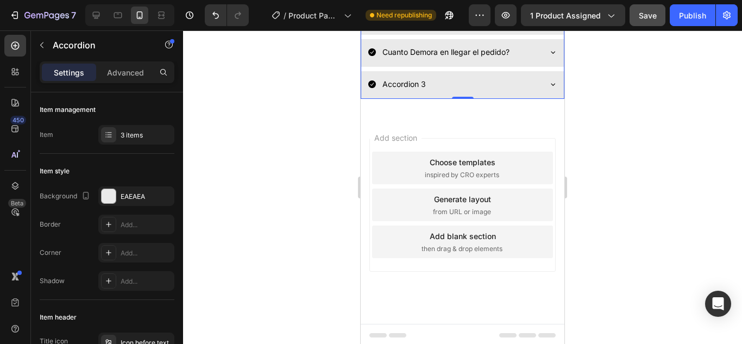
click at [549, 55] on icon at bounding box center [553, 52] width 9 height 9
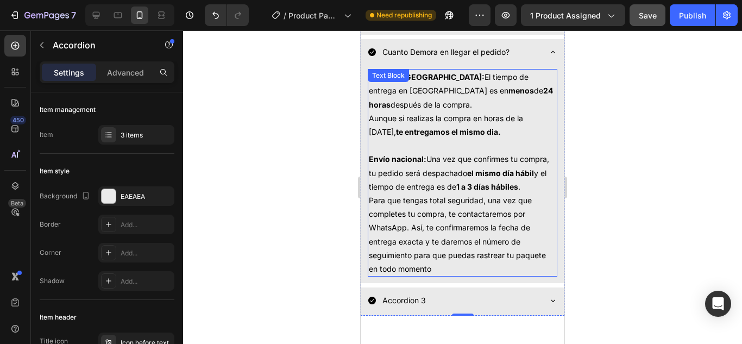
click at [406, 242] on p "Para que tengas total seguridad, una vez que completes tu compra, te contactare…" at bounding box center [462, 234] width 187 height 82
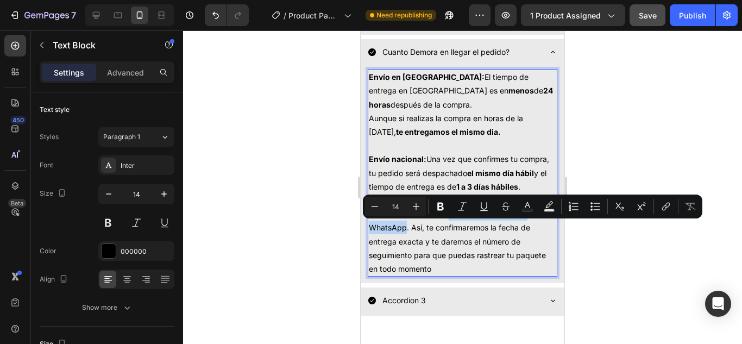
drag, startPoint x: 406, startPoint y: 242, endPoint x: 449, endPoint y: 232, distance: 43.6
click at [441, 208] on icon "Editor contextual toolbar" at bounding box center [440, 206] width 11 height 11
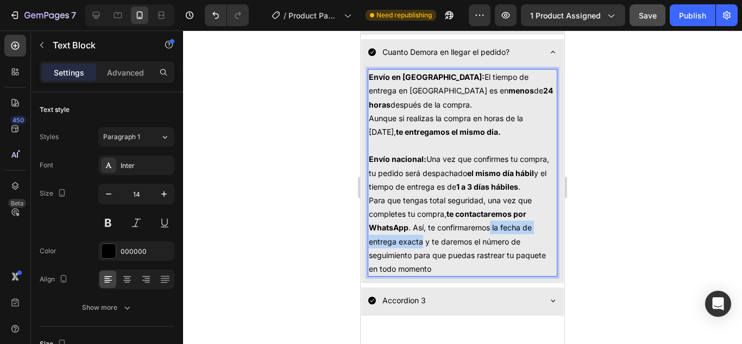
drag, startPoint x: 492, startPoint y: 243, endPoint x: 422, endPoint y: 260, distance: 72.1
click at [422, 260] on p "Para que tengas total seguridad, una vez que completes tu compra, te contactare…" at bounding box center [462, 234] width 187 height 82
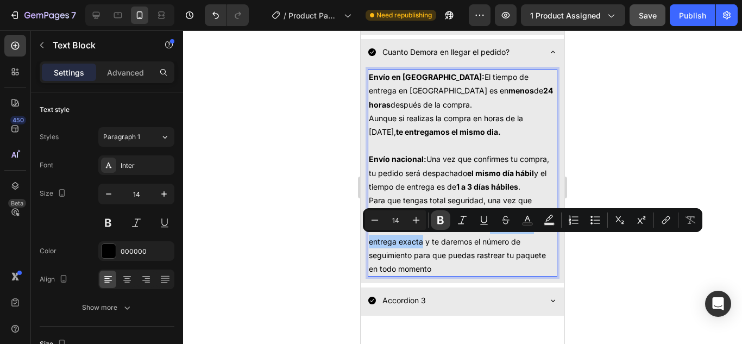
click at [436, 222] on icon "Editor contextual toolbar" at bounding box center [440, 220] width 11 height 11
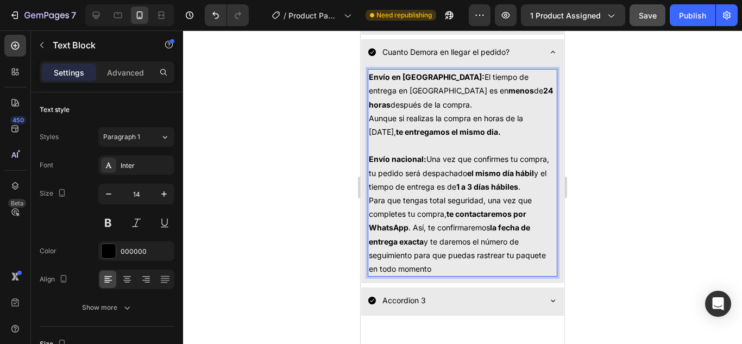
click at [476, 275] on p "Para que tengas total seguridad, una vez que completes tu compra, te contactare…" at bounding box center [462, 234] width 187 height 82
click at [501, 131] on strong "te entregamos el mismo dia." at bounding box center [448, 131] width 105 height 9
drag, startPoint x: 511, startPoint y: 134, endPoint x: 367, endPoint y: 74, distance: 155.7
click at [367, 74] on div "Envío en [GEOGRAPHIC_DATA]: El tiempo de entrega en [GEOGRAPHIC_DATA] es en men…" at bounding box center [462, 175] width 203 height 216
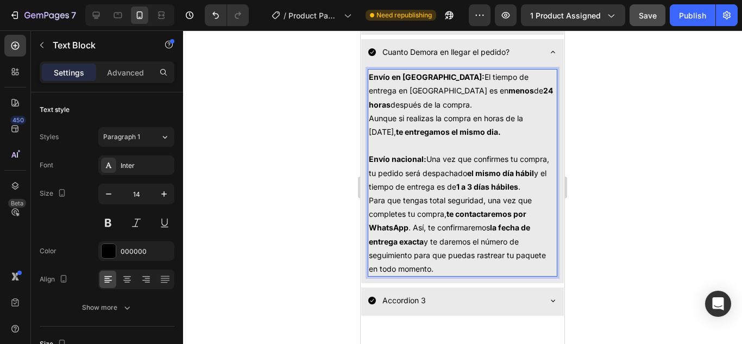
copy p "Envío en [GEOGRAPHIC_DATA]: El tiempo de entrega en [GEOGRAPHIC_DATA] es en men…"
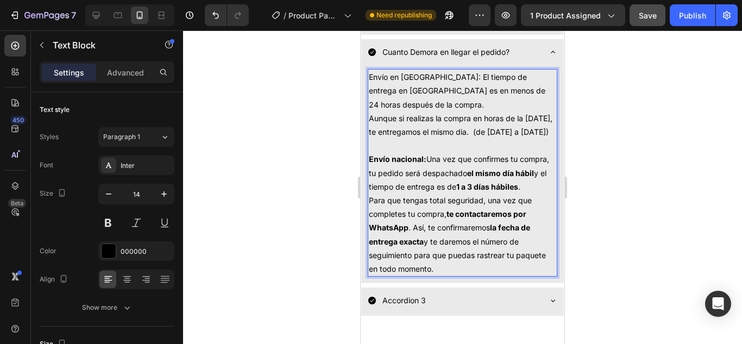
click at [432, 77] on p "Envío en [GEOGRAPHIC_DATA]: El tiempo de entrega en [GEOGRAPHIC_DATA] es en men…" at bounding box center [462, 90] width 187 height 41
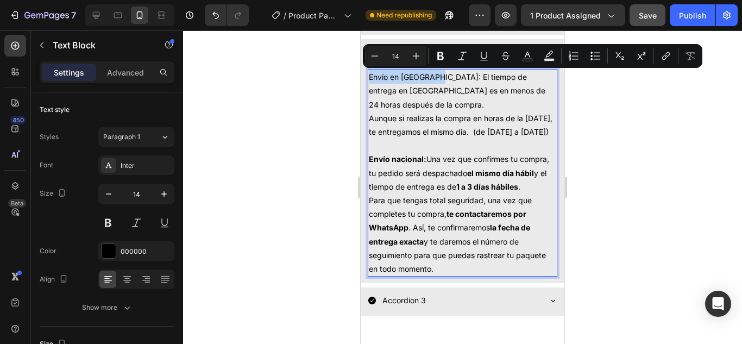
drag, startPoint x: 432, startPoint y: 77, endPoint x: 369, endPoint y: 76, distance: 63.6
click at [369, 76] on p "Envío en [GEOGRAPHIC_DATA]: El tiempo de entrega en [GEOGRAPHIC_DATA] es en men…" at bounding box center [462, 90] width 187 height 41
click at [439, 58] on icon "Editor contextual toolbar" at bounding box center [440, 56] width 7 height 8
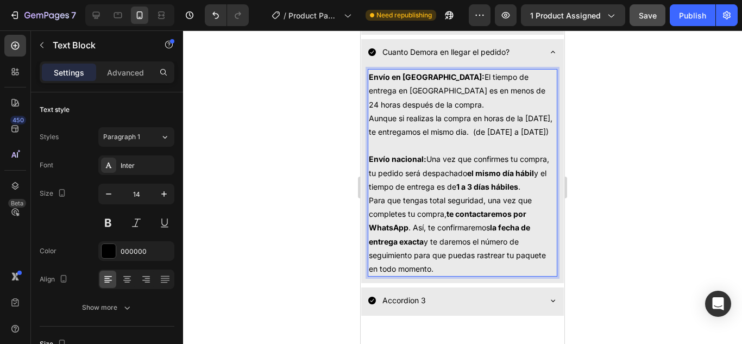
click at [414, 91] on p "Envío en [GEOGRAPHIC_DATA]: El tiempo de entrega en [GEOGRAPHIC_DATA] es en men…" at bounding box center [462, 90] width 187 height 41
drag, startPoint x: 414, startPoint y: 91, endPoint x: 462, endPoint y: 91, distance: 48.4
click at [462, 91] on p "Envío en [GEOGRAPHIC_DATA]: El tiempo de entrega en [GEOGRAPHIC_DATA] es en men…" at bounding box center [462, 90] width 187 height 41
click at [549, 51] on icon at bounding box center [553, 52] width 9 height 9
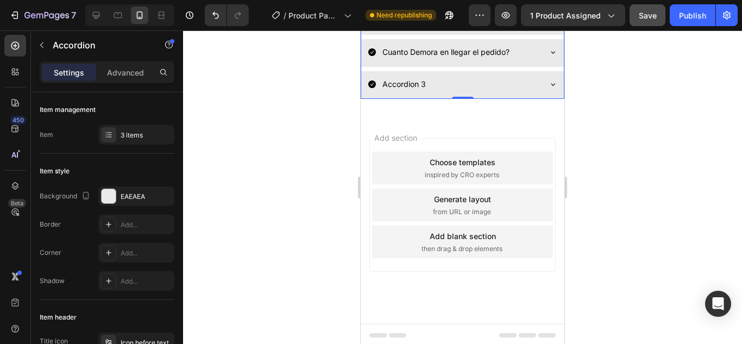
click at [549, 51] on icon at bounding box center [553, 52] width 9 height 9
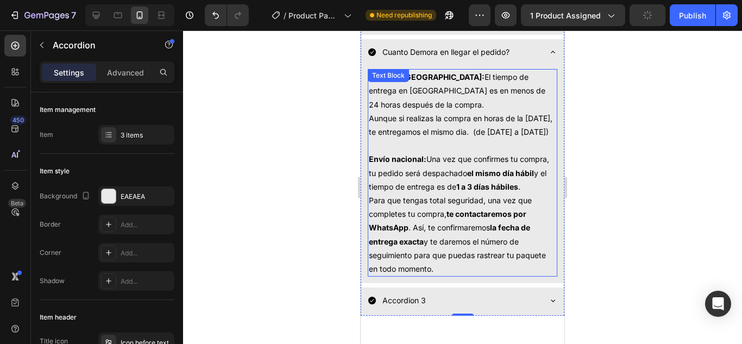
click at [406, 91] on p "Envío en [GEOGRAPHIC_DATA]: El tiempo de entrega en [GEOGRAPHIC_DATA] es en men…" at bounding box center [462, 90] width 187 height 41
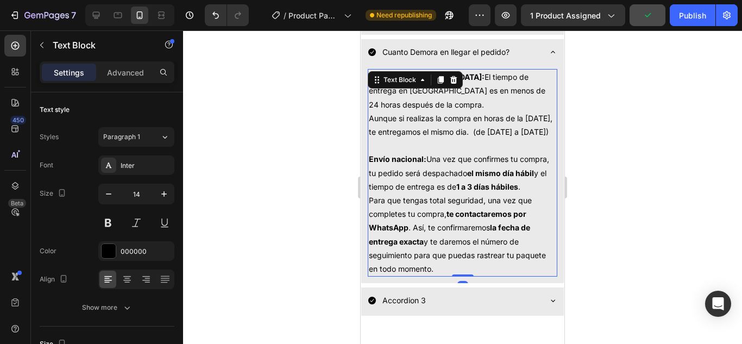
click at [406, 97] on p "Envío en [GEOGRAPHIC_DATA]: El tiempo de entrega en [GEOGRAPHIC_DATA] es en men…" at bounding box center [462, 90] width 187 height 41
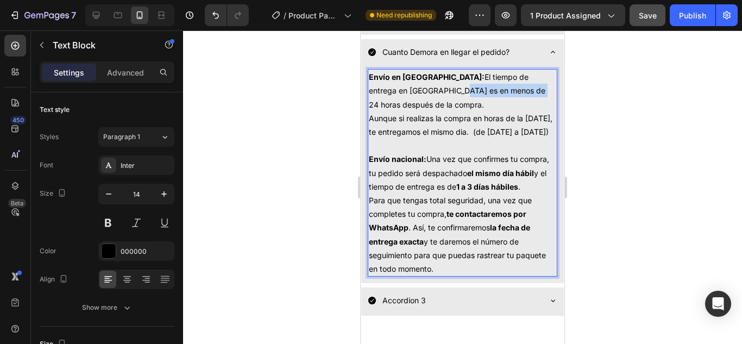
drag, startPoint x: 412, startPoint y: 91, endPoint x: 492, endPoint y: 93, distance: 79.9
click at [492, 93] on p "Envío en [GEOGRAPHIC_DATA]: El tiempo de entrega en [GEOGRAPHIC_DATA] es en men…" at bounding box center [462, 90] width 187 height 41
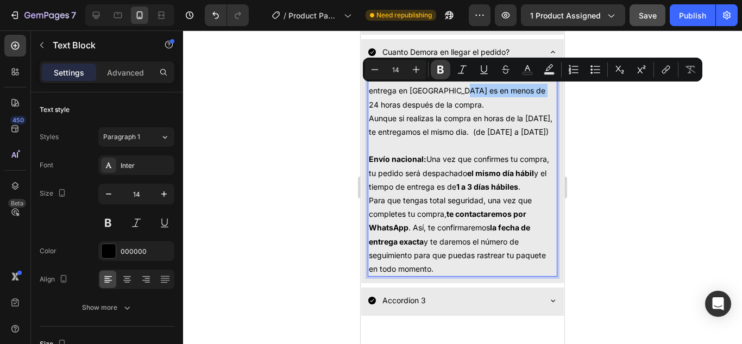
click at [436, 67] on icon "Editor contextual toolbar" at bounding box center [440, 69] width 11 height 11
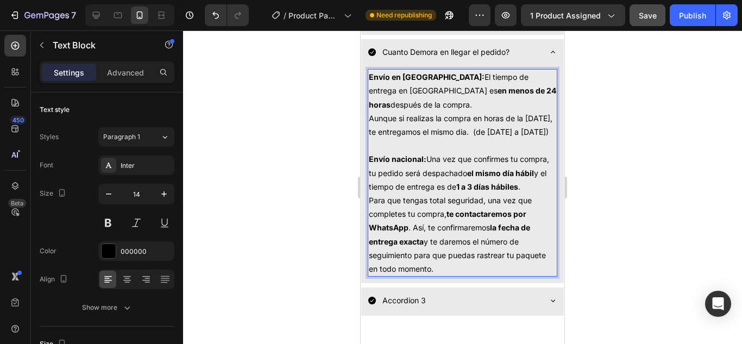
click at [403, 131] on p "Aunque si realizas la compra en horas de la [DATE], te entregamos el mismo dia.…" at bounding box center [462, 152] width 187 height 82
drag, startPoint x: 401, startPoint y: 133, endPoint x: 503, endPoint y: 135, distance: 101.1
click at [503, 135] on p "Aunque si realizas la compra en horas de la [DATE], te entregamos el mismo dia.…" at bounding box center [462, 152] width 187 height 82
click at [483, 151] on p "Aunque si realizas la compra en horas de la [DATE], te entregamos el mismo dia.…" at bounding box center [462, 152] width 187 height 82
click at [549, 54] on icon at bounding box center [553, 52] width 9 height 9
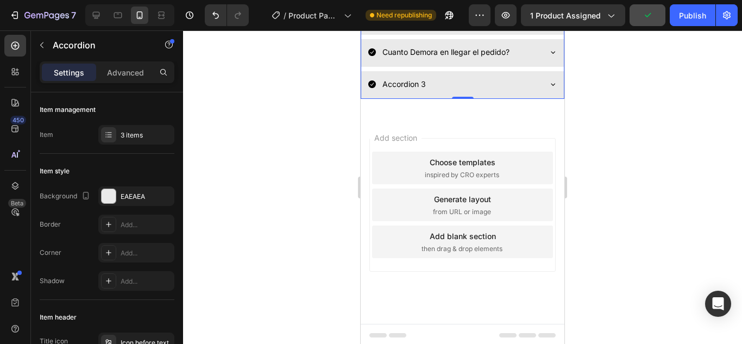
click at [549, 54] on icon at bounding box center [553, 52] width 9 height 9
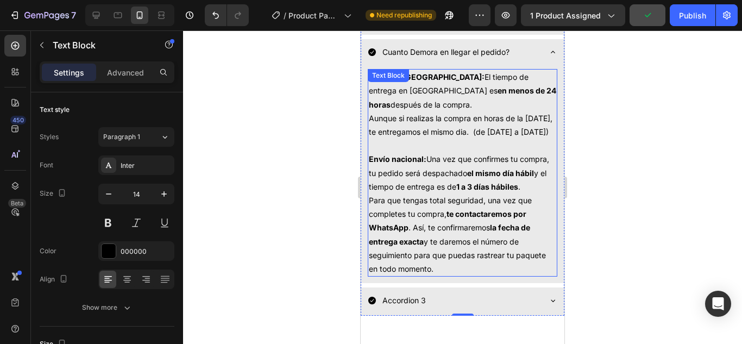
click at [501, 132] on p "Aunque si realizas la compra en horas de la [DATE], te entregamos el mismo dia.…" at bounding box center [462, 152] width 187 height 82
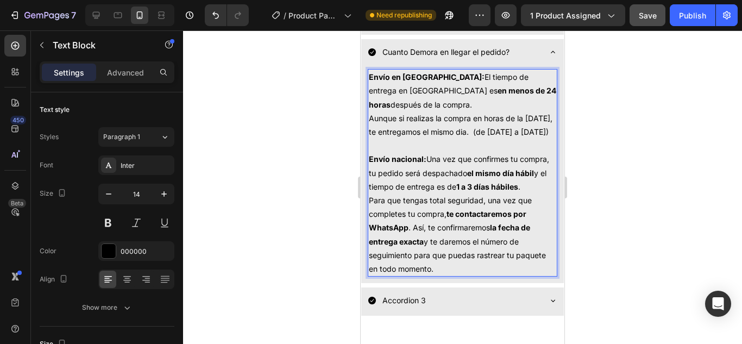
click at [502, 133] on p "Aunque si realizas la compra en horas de la [DATE], te entregamos el mismo dia.…" at bounding box center [462, 152] width 187 height 82
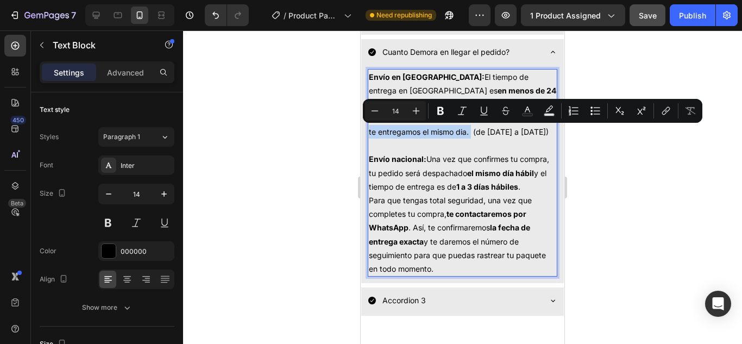
drag, startPoint x: 502, startPoint y: 133, endPoint x: 404, endPoint y: 135, distance: 98.3
click at [404, 135] on p "Aunque si realizas la compra en horas de la [DATE], te entregamos el mismo dia.…" at bounding box center [462, 152] width 187 height 82
click at [437, 114] on icon "Editor contextual toolbar" at bounding box center [440, 110] width 11 height 11
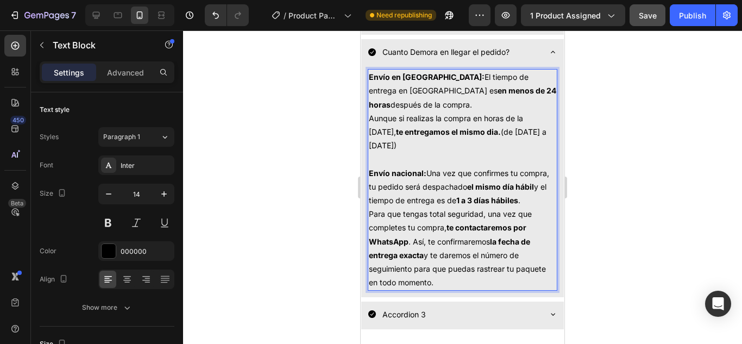
click at [469, 155] on p "Aunque si realizas la compra en horas de la [DATE], te entregamos el mismo dia.…" at bounding box center [462, 159] width 187 height 96
click at [549, 49] on icon at bounding box center [553, 52] width 9 height 9
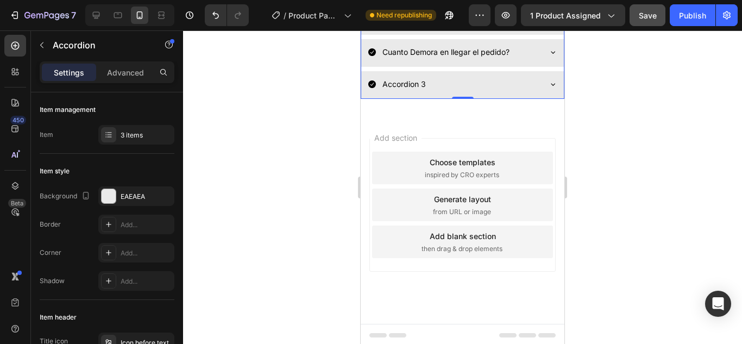
click at [549, 49] on icon at bounding box center [553, 52] width 9 height 9
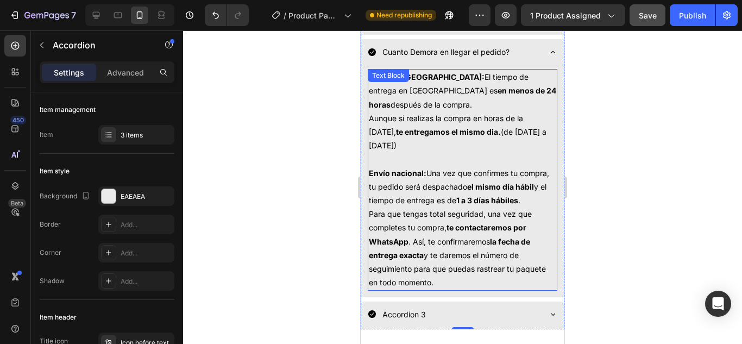
click at [398, 119] on p "Aunque si realizas la compra en horas de la [DATE], te entregamos el mismo dia.…" at bounding box center [462, 159] width 187 height 96
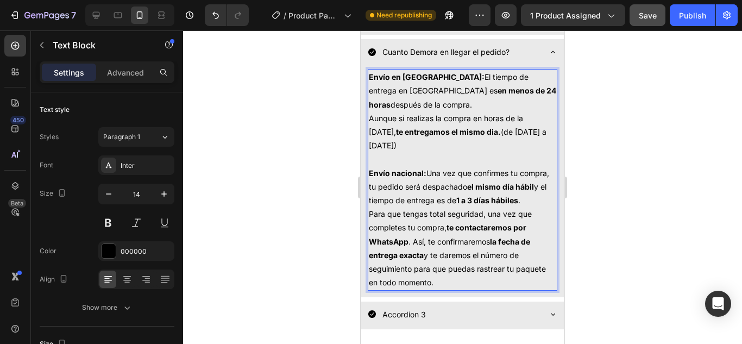
click at [396, 118] on p "Aunque si realizas la compra en horas de la [DATE], te entregamos el mismo dia.…" at bounding box center [462, 159] width 187 height 96
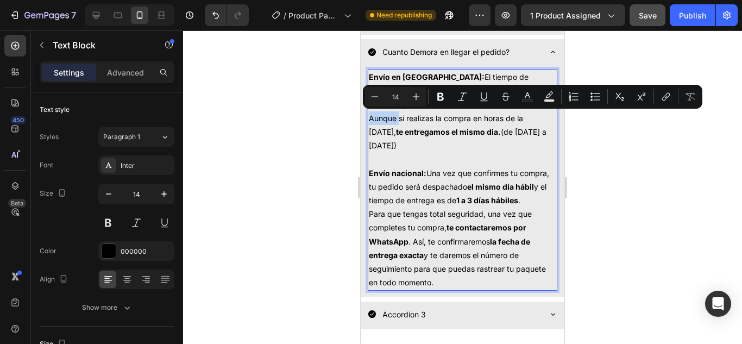
drag, startPoint x: 398, startPoint y: 118, endPoint x: 378, endPoint y: 122, distance: 19.8
click at [378, 122] on p "Aunque si realizas la compra en horas de la [DATE], te entregamos el mismo dia.…" at bounding box center [462, 159] width 187 height 96
click at [442, 98] on icon "Editor contextual toolbar" at bounding box center [440, 96] width 11 height 11
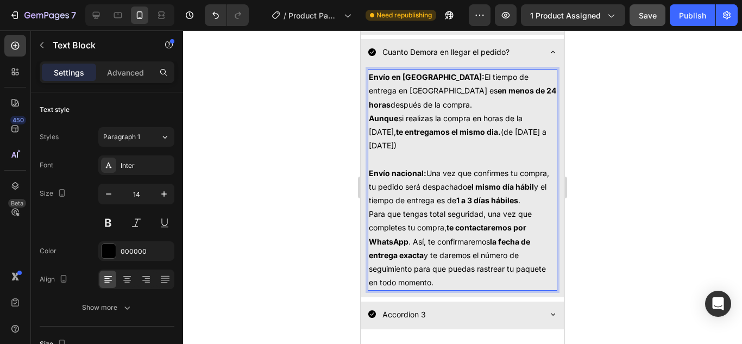
click at [404, 147] on p "Aunque si realizas la compra en horas de la [DATE], te entregamos el mismo dia.…" at bounding box center [462, 159] width 187 height 96
click at [395, 173] on strong "Envío nacional:" at bounding box center [398, 172] width 58 height 9
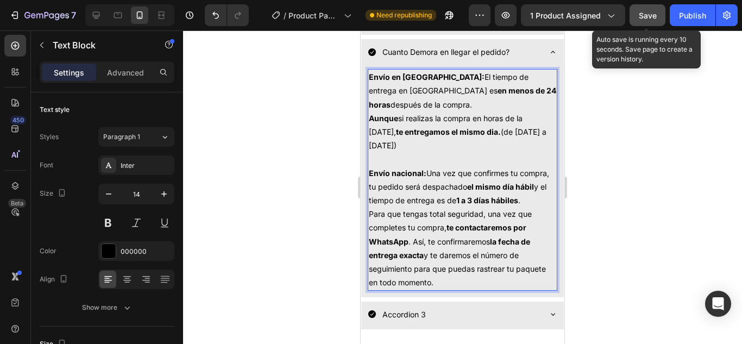
click at [642, 18] on span "Save" at bounding box center [648, 15] width 18 height 9
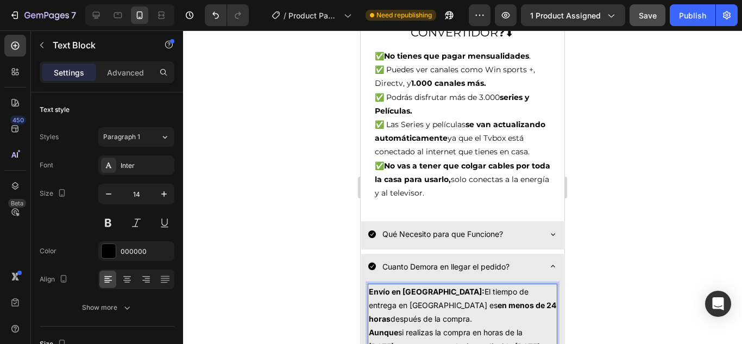
scroll to position [1053, 0]
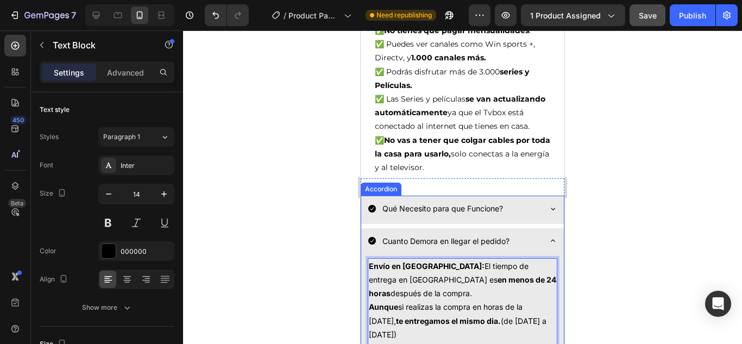
click at [549, 236] on icon at bounding box center [553, 240] width 9 height 9
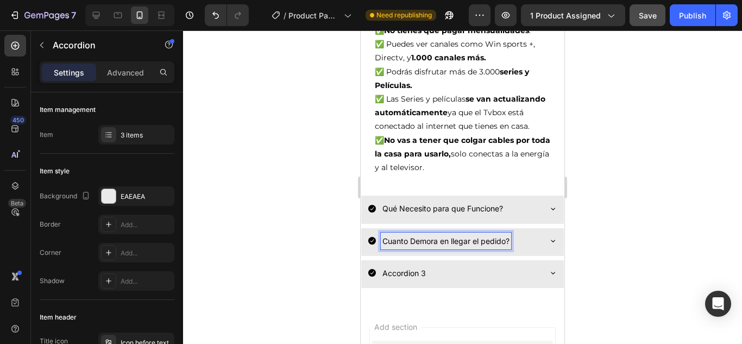
click at [509, 234] on p "Cuanto Demora en llegar el pedido?" at bounding box center [445, 241] width 127 height 14
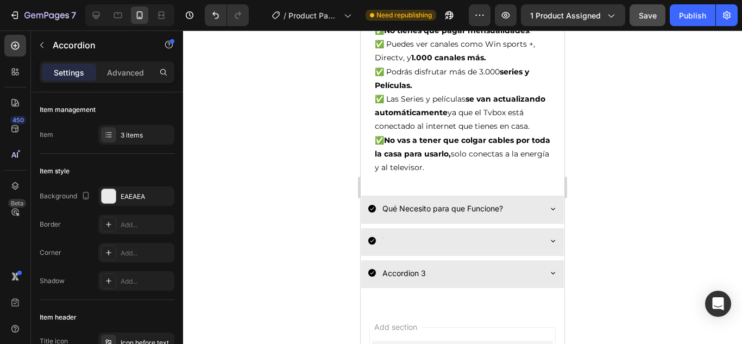
scroll to position [1051, 0]
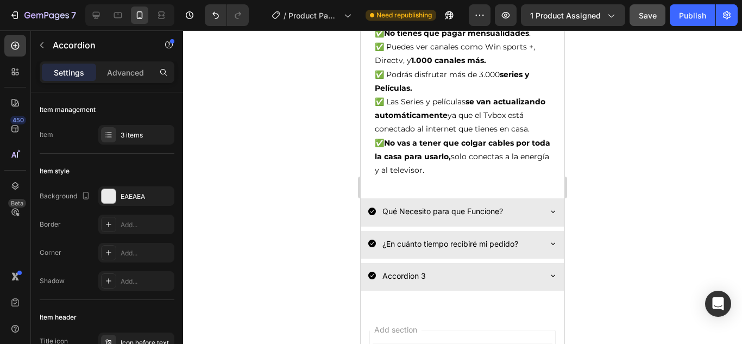
click at [589, 224] on div at bounding box center [462, 186] width 559 height 313
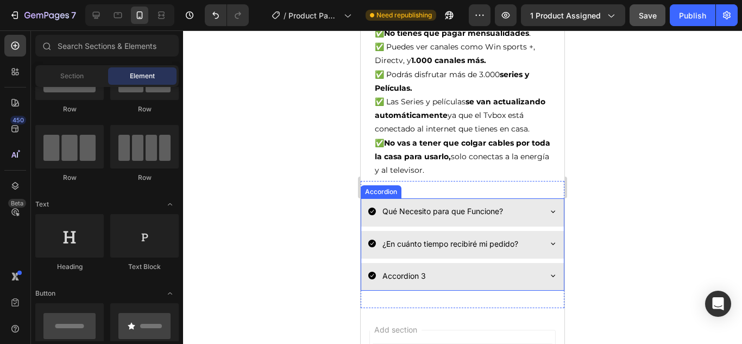
click at [549, 239] on icon at bounding box center [553, 243] width 9 height 9
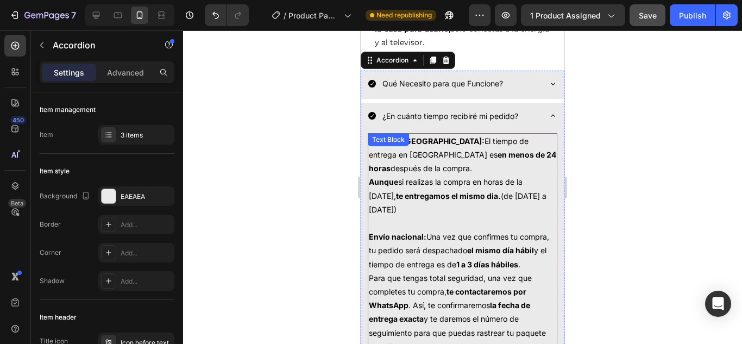
scroll to position [1159, 0]
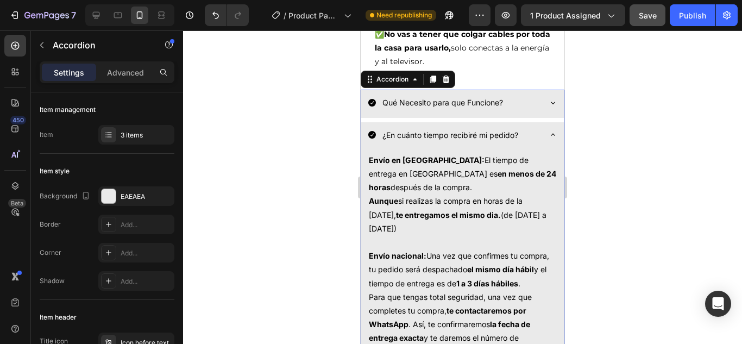
click at [549, 130] on icon at bounding box center [553, 134] width 9 height 9
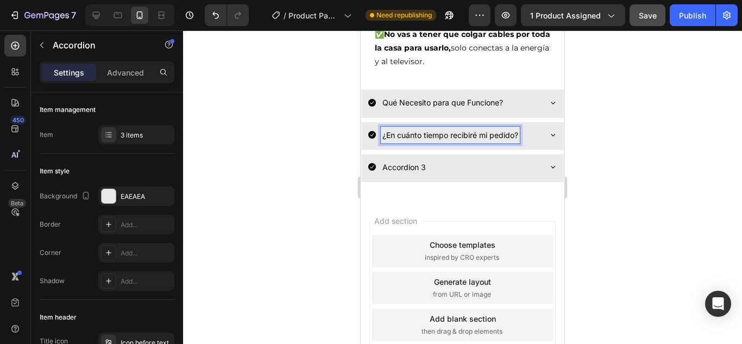
click at [495, 128] on p "¿En cuánto tiempo recibiré mi pedido?" at bounding box center [450, 135] width 136 height 14
click at [637, 159] on div at bounding box center [462, 186] width 559 height 313
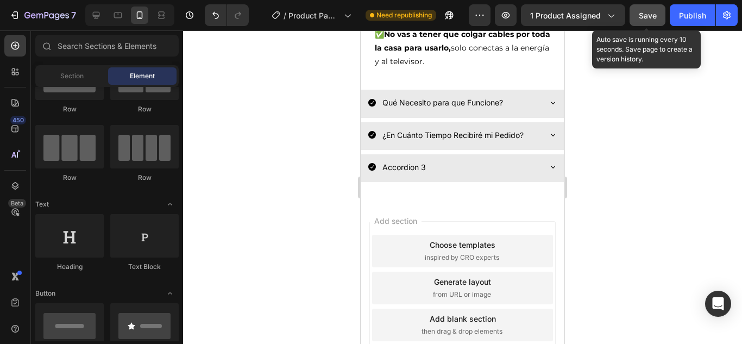
click at [647, 14] on span "Save" at bounding box center [648, 15] width 18 height 9
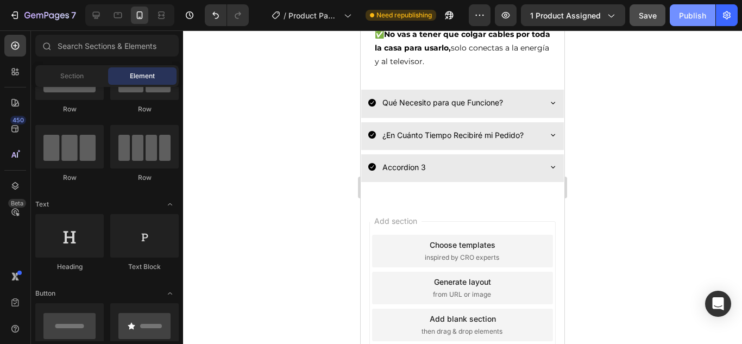
click at [692, 12] on div "Publish" at bounding box center [692, 15] width 27 height 11
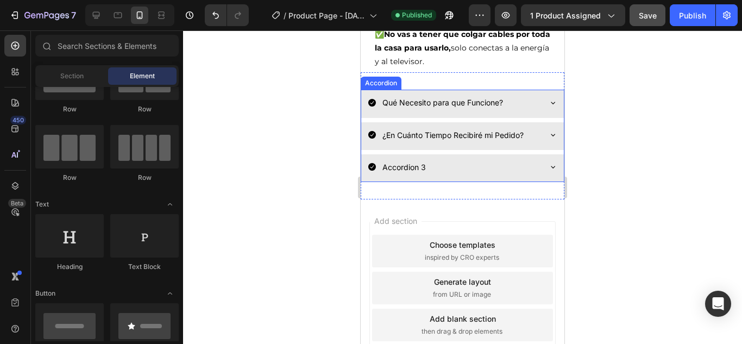
click at [551, 102] on icon at bounding box center [553, 103] width 4 height 2
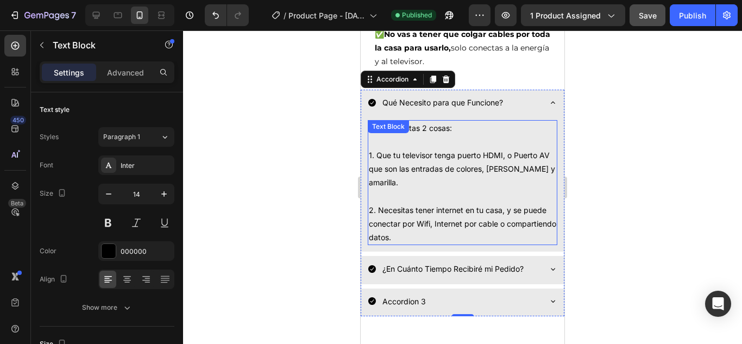
click at [453, 226] on p "Solo necesitas 2 cosas: 1. Que tu televisor tenga puerto HDMI, o Puerto AV que …" at bounding box center [462, 182] width 187 height 123
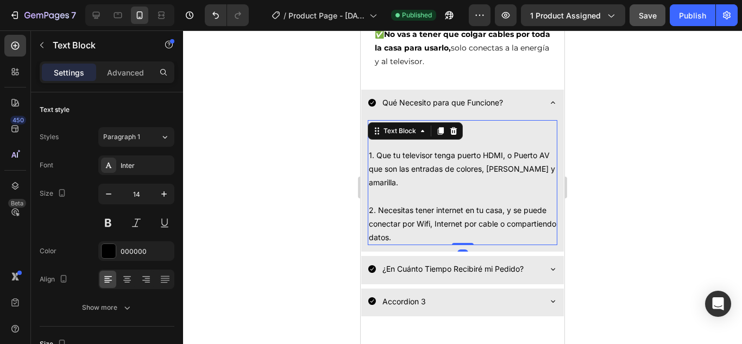
click at [434, 219] on p "Solo necesitas 2 cosas: 1. Que tu televisor tenga puerto HDMI, o Puerto AV que …" at bounding box center [462, 182] width 187 height 123
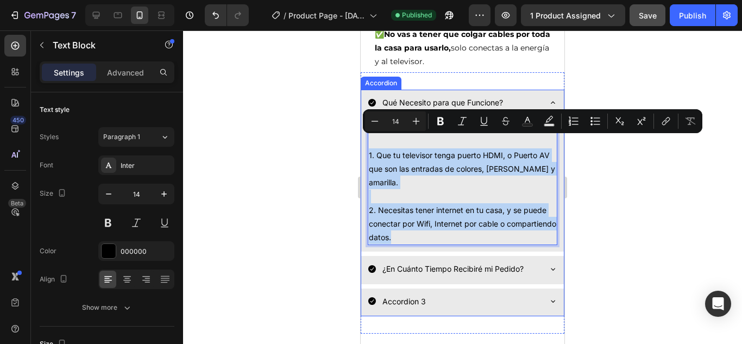
drag, startPoint x: 445, startPoint y: 225, endPoint x: 367, endPoint y: 141, distance: 115.3
click at [367, 141] on div "Solo necesitas 2 cosas: 1. Que tu televisor tenga puerto HDMI, o Puerto AV que …" at bounding box center [462, 185] width 203 height 134
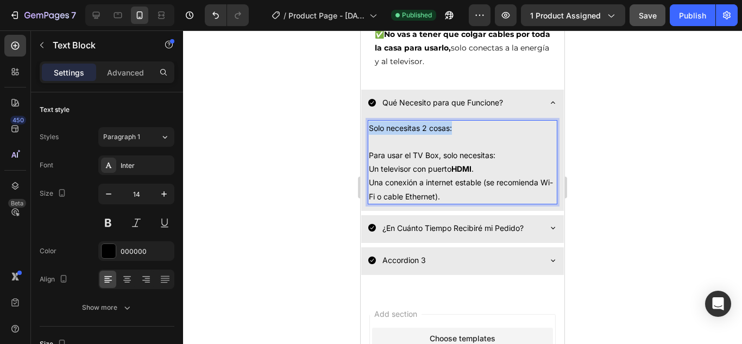
drag, startPoint x: 460, startPoint y: 114, endPoint x: 368, endPoint y: 112, distance: 91.8
click at [368, 120] on div "Solo necesitas 2 cosas: Para usar el TV Box, solo necesitas: Un televisor con p…" at bounding box center [463, 162] width 190 height 84
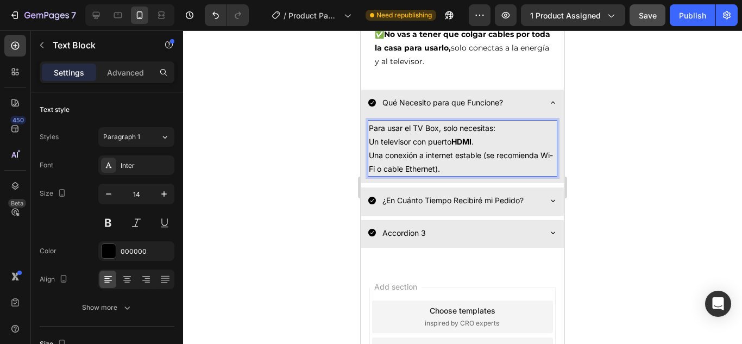
click at [509, 121] on p "Para usar el TV Box, solo necesitas:" at bounding box center [462, 128] width 187 height 14
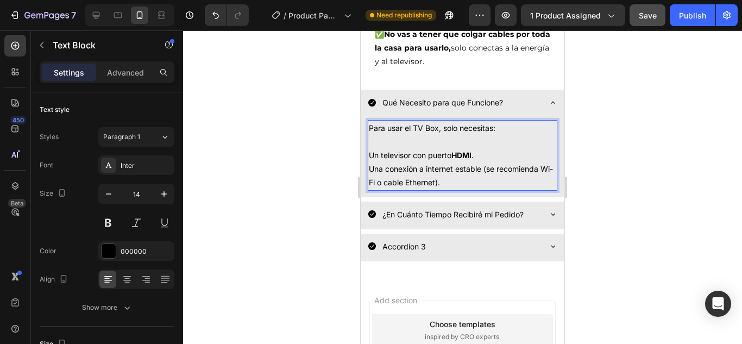
click at [369, 148] on p "Un televisor con puerto HDMI ." at bounding box center [462, 155] width 187 height 14
click at [488, 145] on p "Para usar el TV Box, solo necesitas: *Un televisor con puerto HDMI ." at bounding box center [462, 141] width 187 height 41
click at [368, 158] on div "Para usar el TV Box, solo necesitas: *Un televisor con puerto HDMI . Una conexi…" at bounding box center [463, 155] width 190 height 71
click at [487, 145] on p "Para usar el TV Box, solo necesitas: *Un televisor con puerto HDMI ." at bounding box center [462, 141] width 187 height 41
click at [486, 150] on strong "HDMI o Puerto AV" at bounding box center [488, 154] width 65 height 9
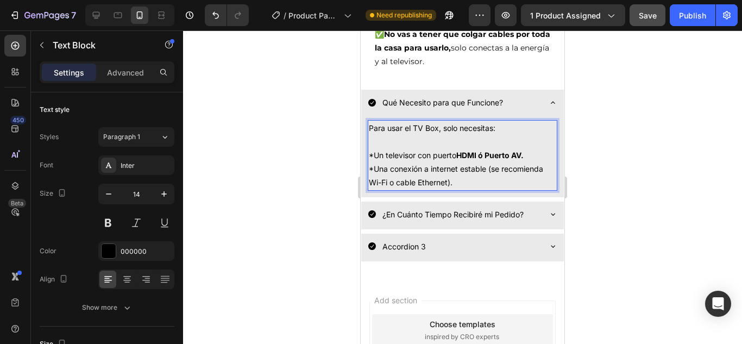
click at [371, 140] on p "Para usar el TV Box, solo necesitas: *Un televisor con puerto HDMI ó [GEOGRAPHI…" at bounding box center [462, 141] width 187 height 41
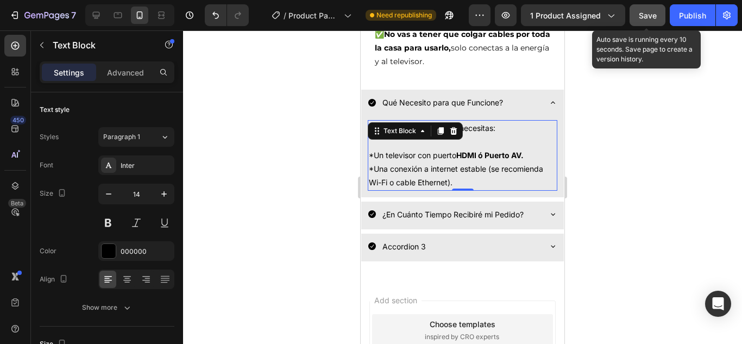
click at [651, 11] on span "Save" at bounding box center [648, 15] width 18 height 9
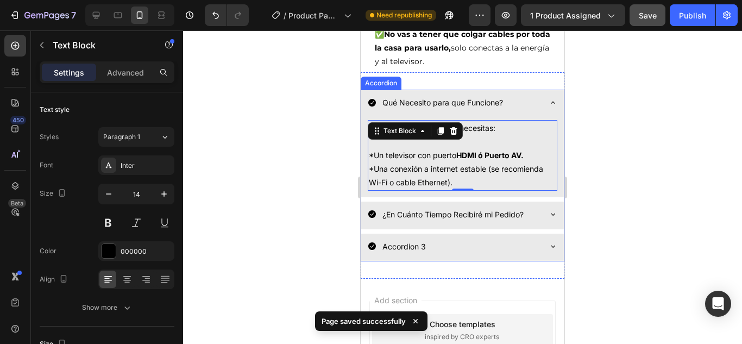
click at [549, 98] on icon at bounding box center [553, 102] width 9 height 9
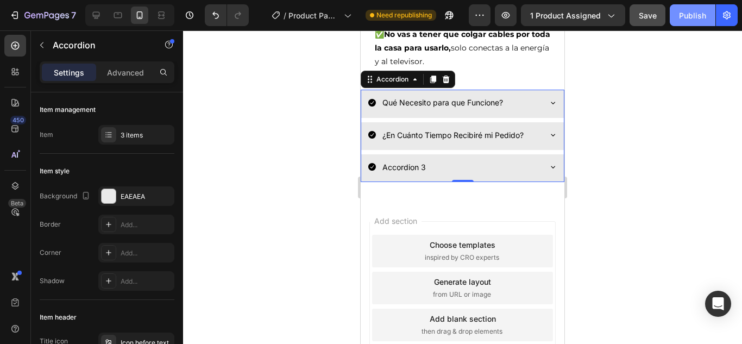
click at [696, 12] on div "Publish" at bounding box center [692, 15] width 27 height 11
click at [431, 159] on div "Accordion 3" at bounding box center [454, 167] width 172 height 17
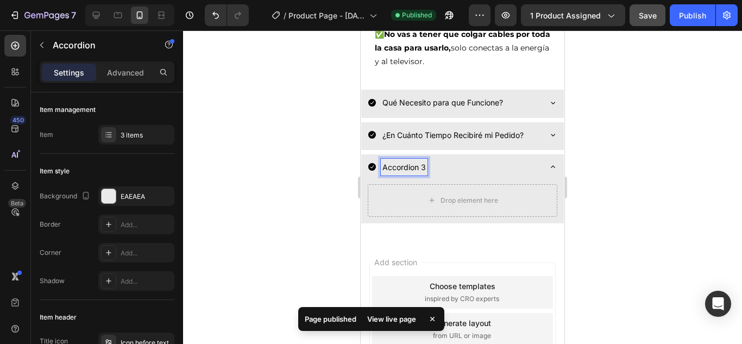
click at [424, 160] on p "Accordion 3" at bounding box center [403, 167] width 43 height 14
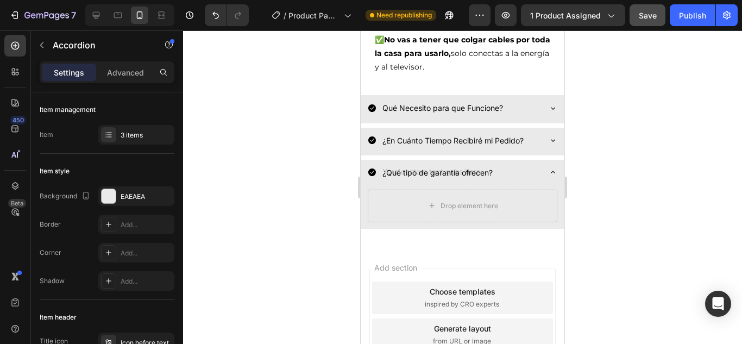
scroll to position [1151, 0]
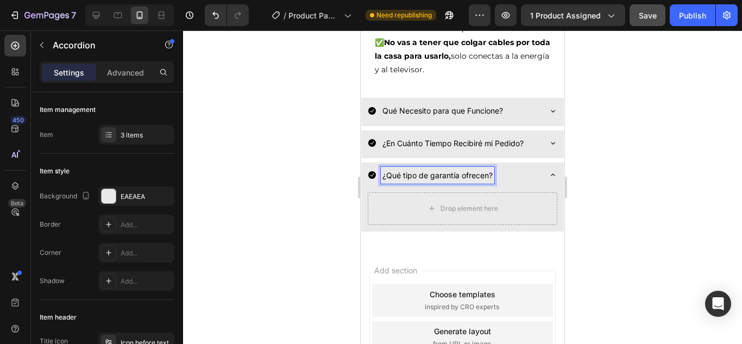
click at [549, 171] on icon at bounding box center [553, 175] width 9 height 9
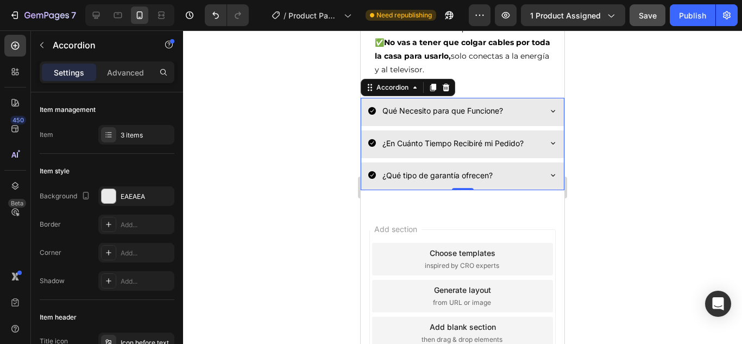
click at [549, 171] on icon at bounding box center [553, 175] width 9 height 9
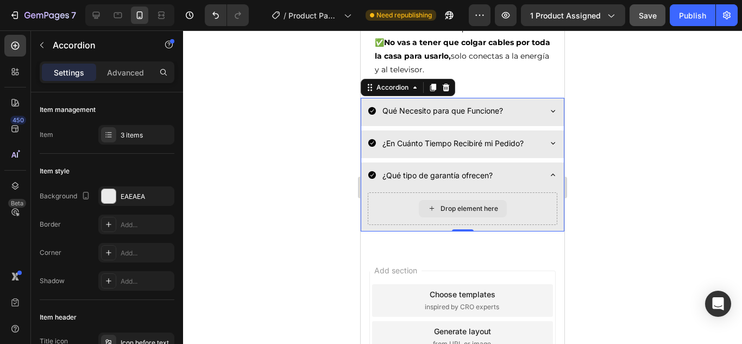
click at [477, 204] on div "Drop element here" at bounding box center [470, 208] width 58 height 9
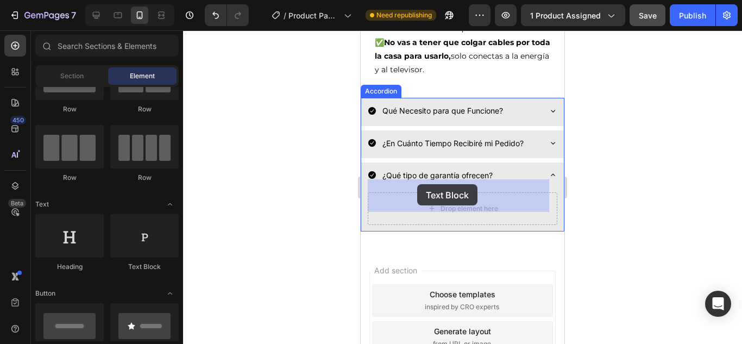
drag, startPoint x: 505, startPoint y: 273, endPoint x: 417, endPoint y: 184, distance: 124.9
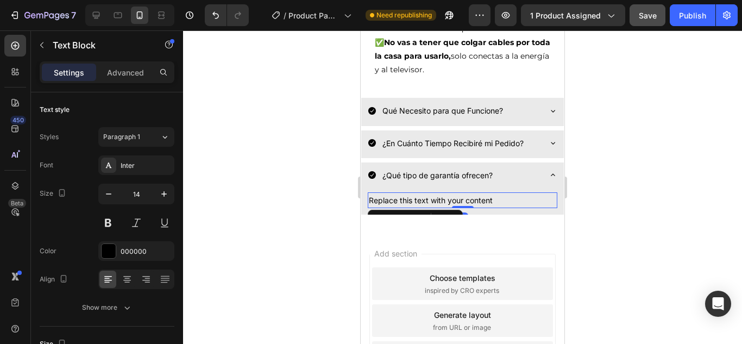
click at [506, 192] on div "Replace this text with your content" at bounding box center [463, 200] width 190 height 16
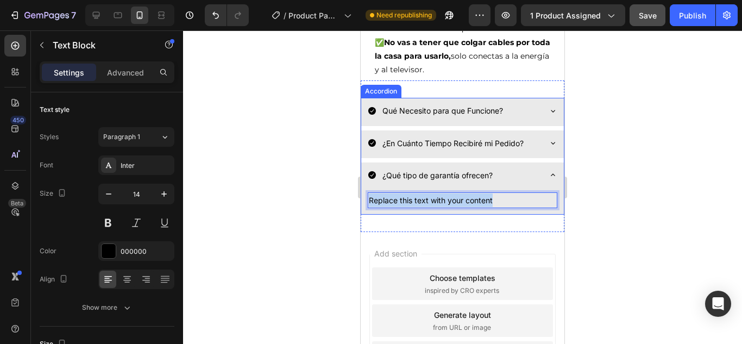
drag, startPoint x: 506, startPoint y: 185, endPoint x: 363, endPoint y: 184, distance: 142.9
click at [363, 190] on div "Replace this text with your content Text Block 0" at bounding box center [462, 202] width 203 height 24
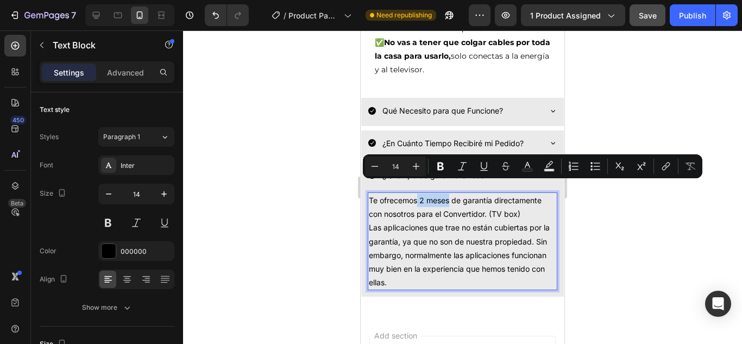
drag, startPoint x: 418, startPoint y: 185, endPoint x: 812, endPoint y: 203, distance: 394.3
click at [449, 193] on p "Te ofrecemos 2 meses de garantía directamente con nosotros para el Convertidor.…" at bounding box center [462, 206] width 187 height 27
click at [444, 165] on icon "Editor contextual toolbar" at bounding box center [440, 166] width 11 height 11
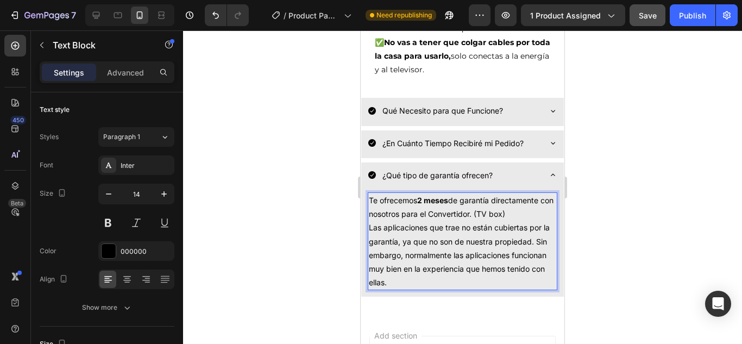
click at [522, 203] on p "Te ofrecemos 2 meses de garantía directamente con nosotros para el Convertidor.…" at bounding box center [462, 206] width 187 height 27
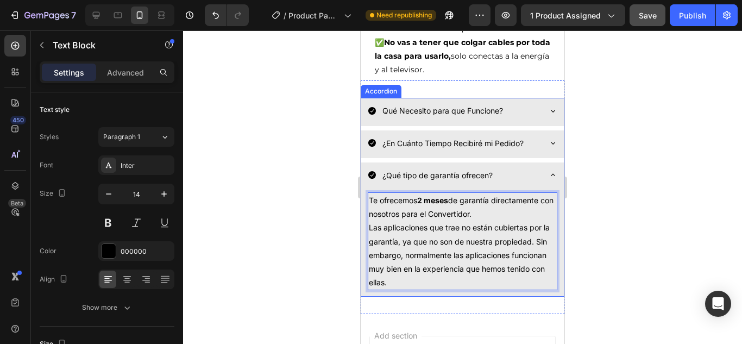
click at [549, 171] on icon at bounding box center [553, 175] width 9 height 9
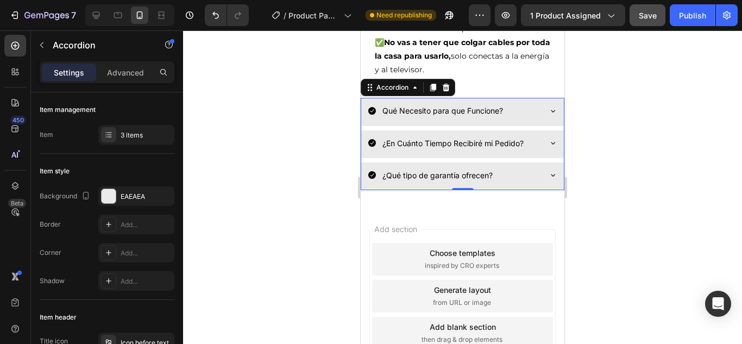
click at [549, 171] on icon at bounding box center [553, 175] width 9 height 9
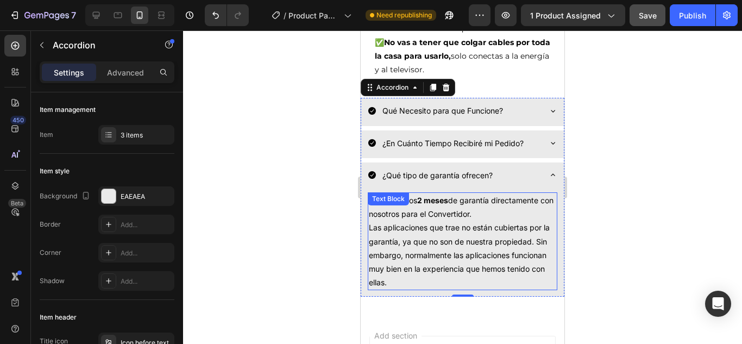
click at [484, 204] on p "Te ofrecemos 2 meses de garantía directamente con nosotros para el Convertidor." at bounding box center [462, 206] width 187 height 27
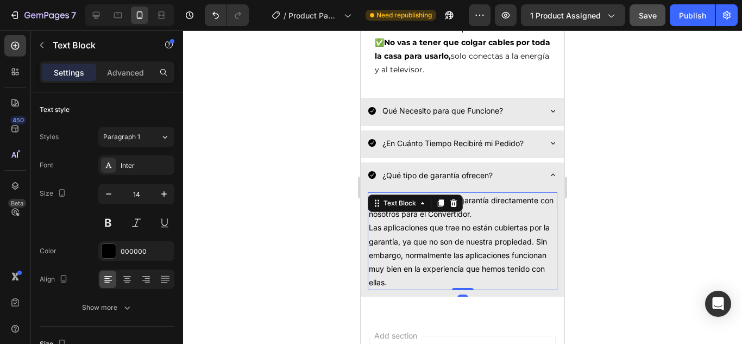
click at [487, 200] on p "Te ofrecemos 2 meses de garantía directamente con nosotros para el Convertidor." at bounding box center [462, 206] width 187 height 27
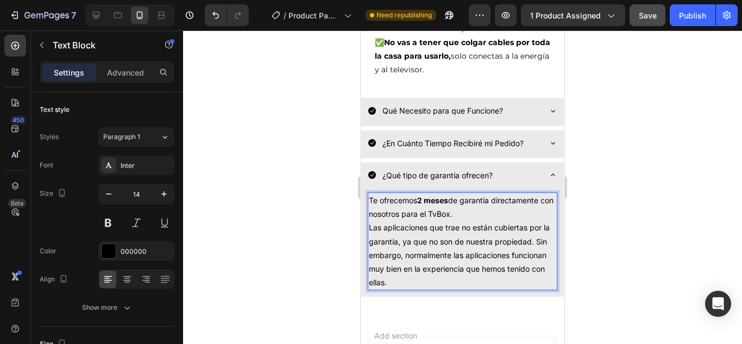
click at [503, 206] on p "Te ofrecemos 2 meses de garantía directamente con nosotros para el TvBox." at bounding box center [462, 206] width 187 height 27
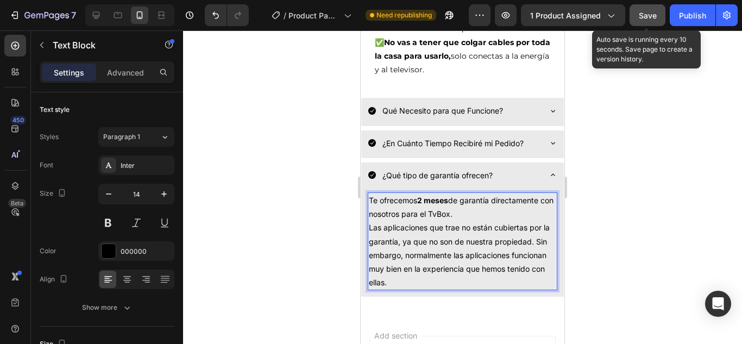
click at [650, 12] on span "Save" at bounding box center [648, 15] width 18 height 9
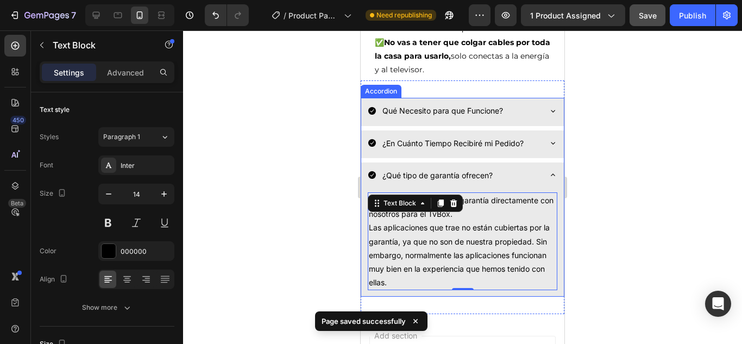
click at [549, 171] on icon at bounding box center [553, 175] width 9 height 9
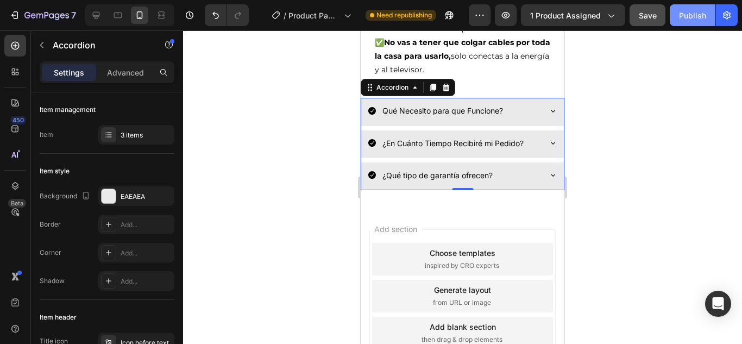
click at [691, 18] on div "Publish" at bounding box center [692, 15] width 27 height 11
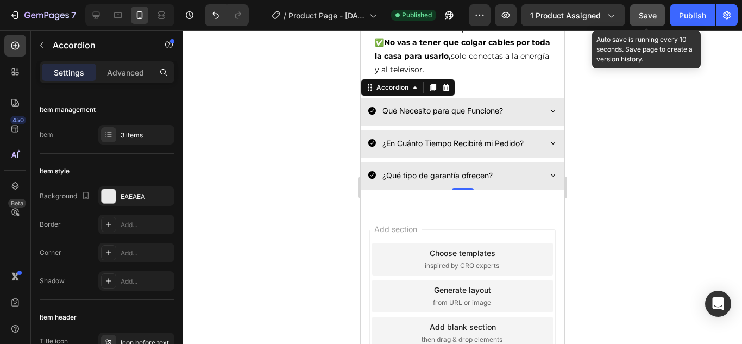
click at [642, 10] on div "Save" at bounding box center [648, 15] width 18 height 11
